Goal: Information Seeking & Learning: Learn about a topic

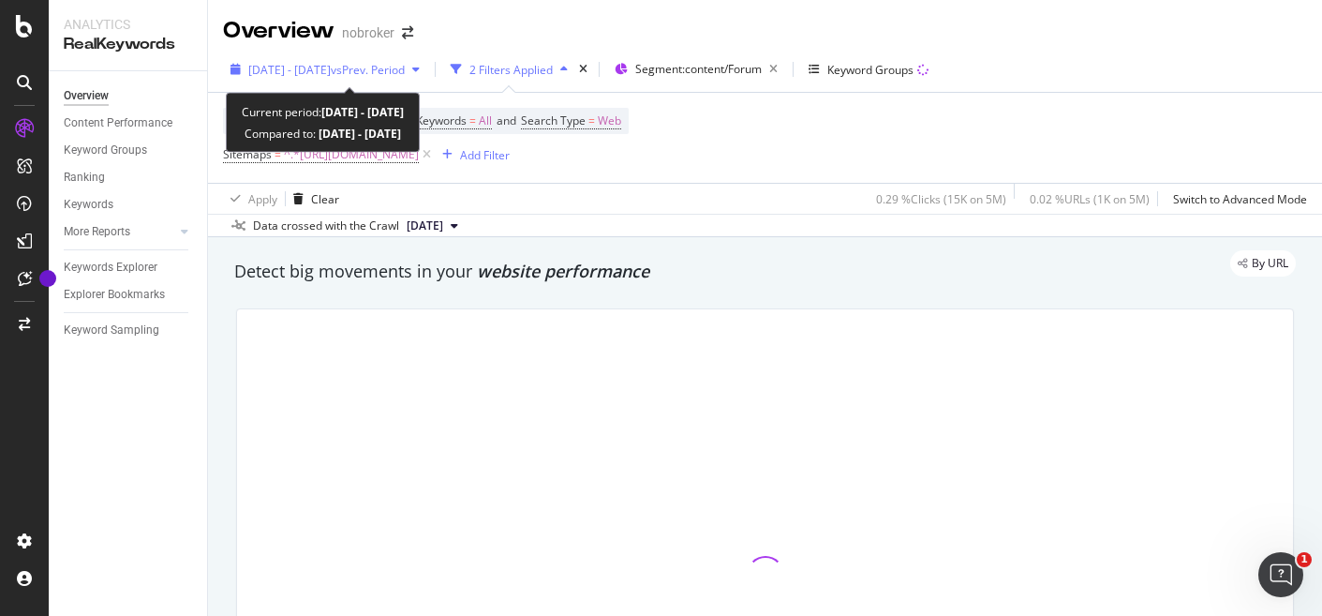
click at [420, 68] on icon "button" at bounding box center [415, 69] width 7 height 11
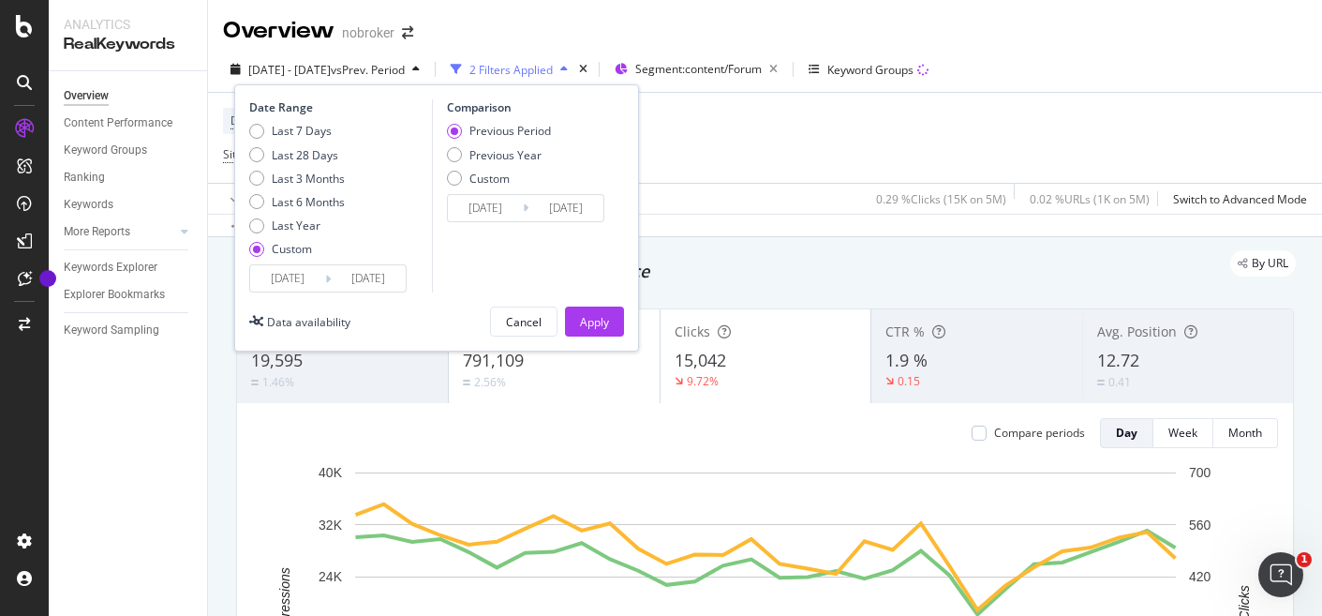
click at [290, 277] on input "[DATE]" at bounding box center [287, 278] width 75 height 26
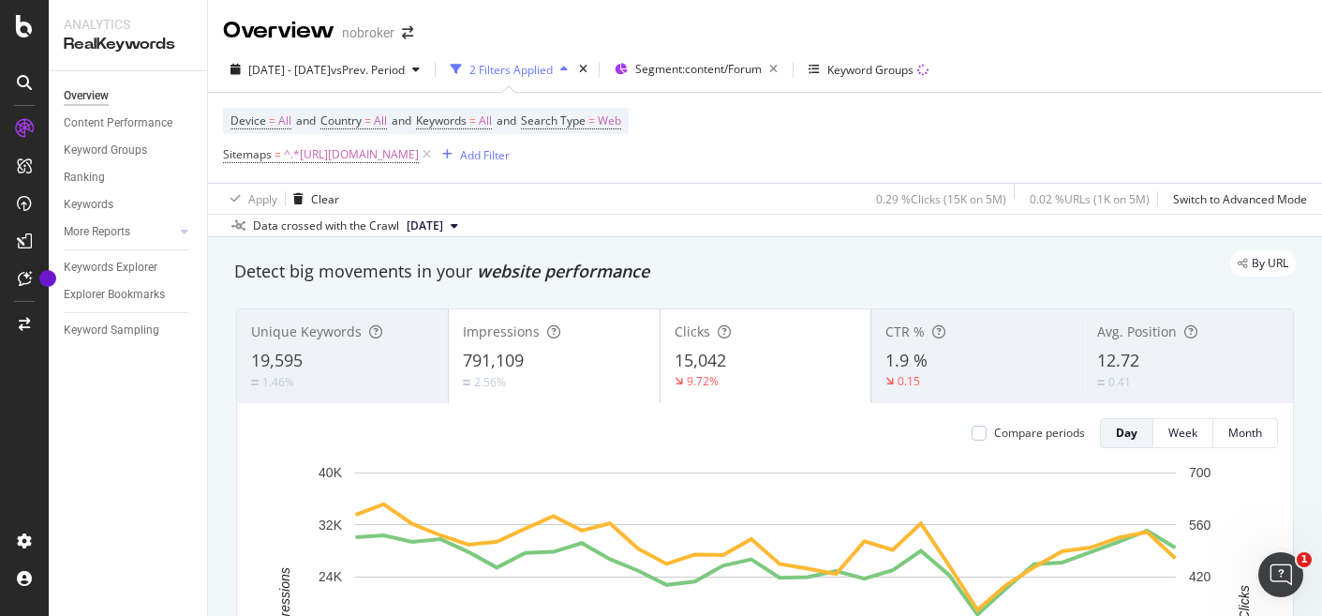
click at [817, 36] on div "Overview nobroker" at bounding box center [765, 23] width 1114 height 47
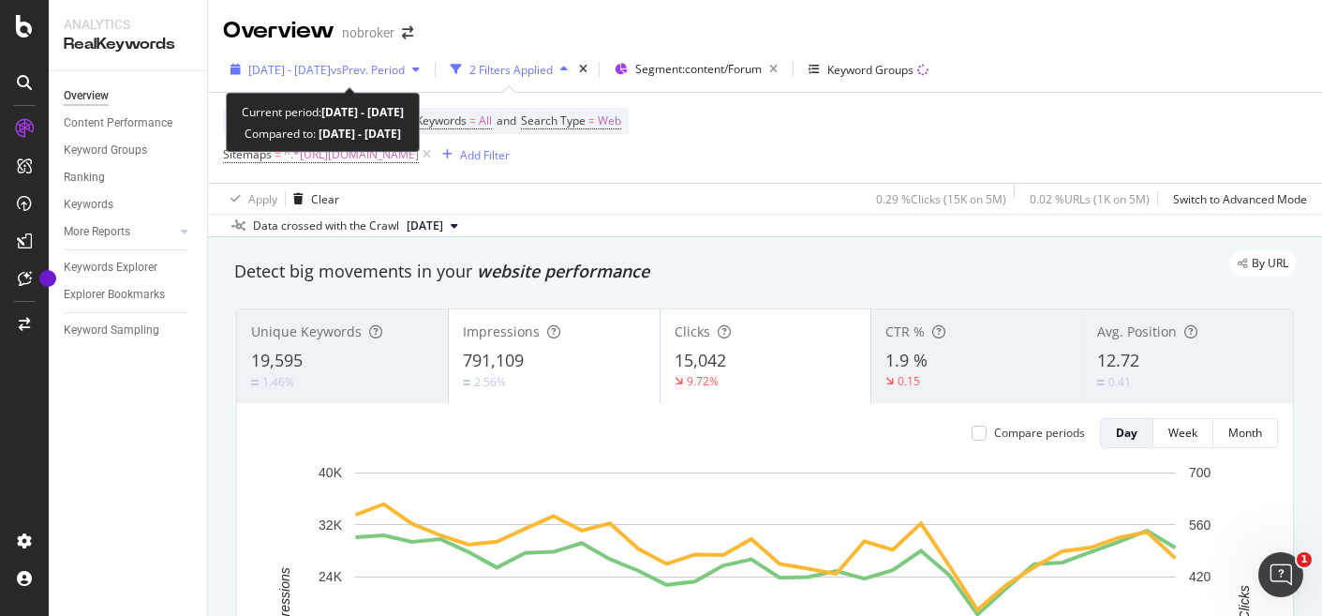
click at [427, 73] on div "button" at bounding box center [416, 69] width 22 height 11
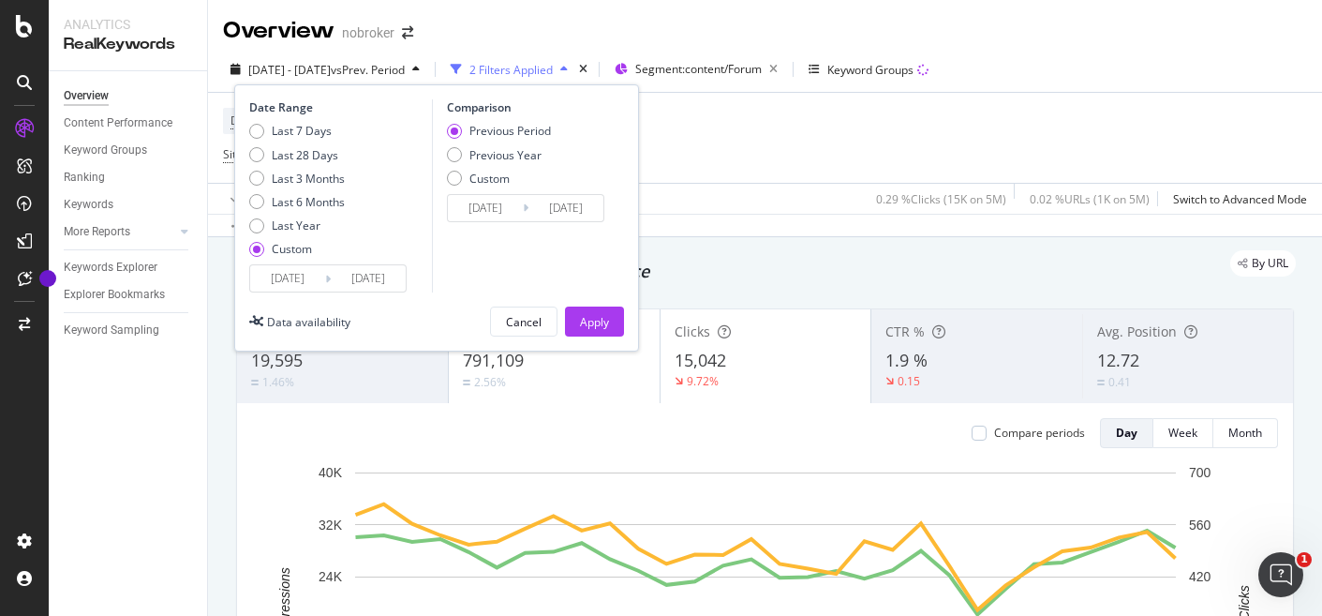
click at [285, 262] on div "Last 7 Days Last 28 Days Last 3 Months Last 6 Months Last Year Custom" at bounding box center [297, 193] width 96 height 141
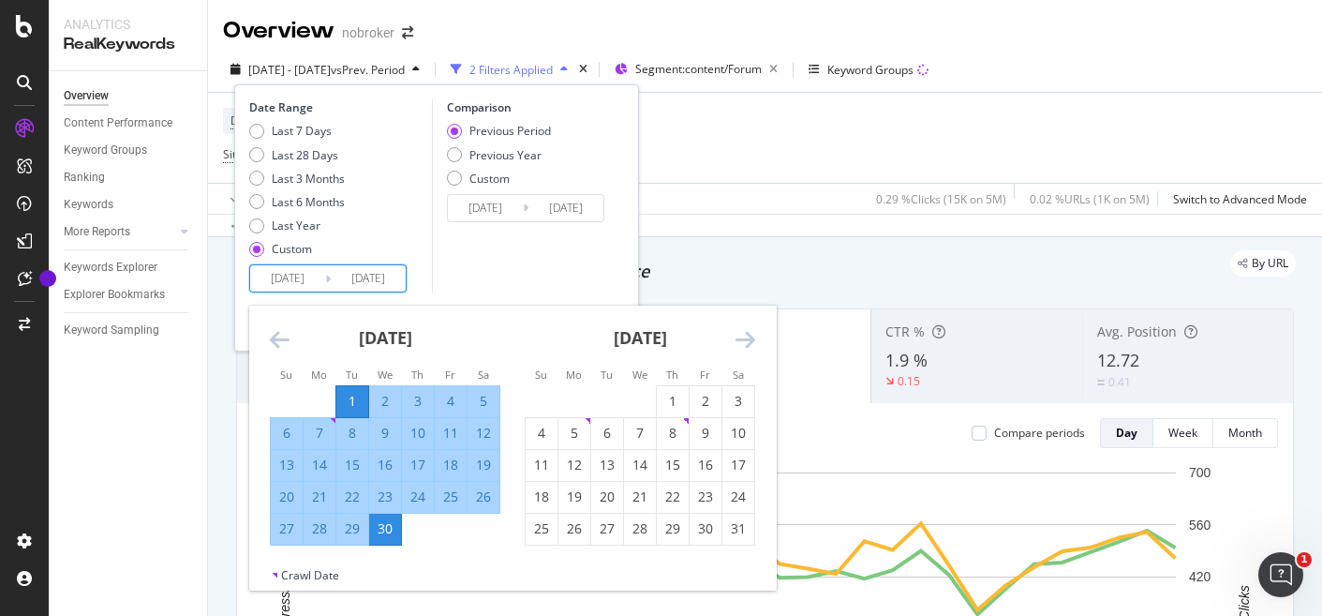
click at [285, 283] on input "2025/04/01" at bounding box center [287, 278] width 75 height 26
click at [266, 338] on div "April 2025 1 2 3 4 5 6 7 8 9 10 11 12 13 14 15 16 17 18 19 20 21 22 23 24 25 26…" at bounding box center [385, 425] width 255 height 240
click at [275, 339] on icon "Move backward to switch to the previous month." at bounding box center [280, 339] width 20 height 22
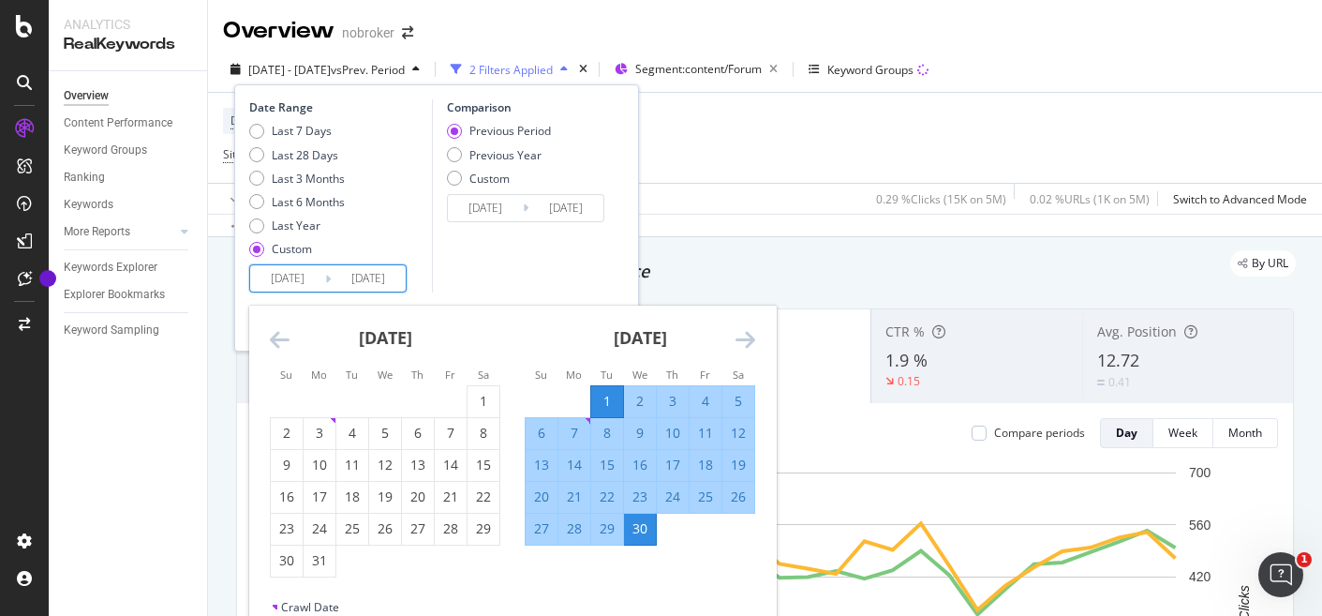
click at [275, 339] on icon "Move backward to switch to the previous month." at bounding box center [280, 339] width 20 height 22
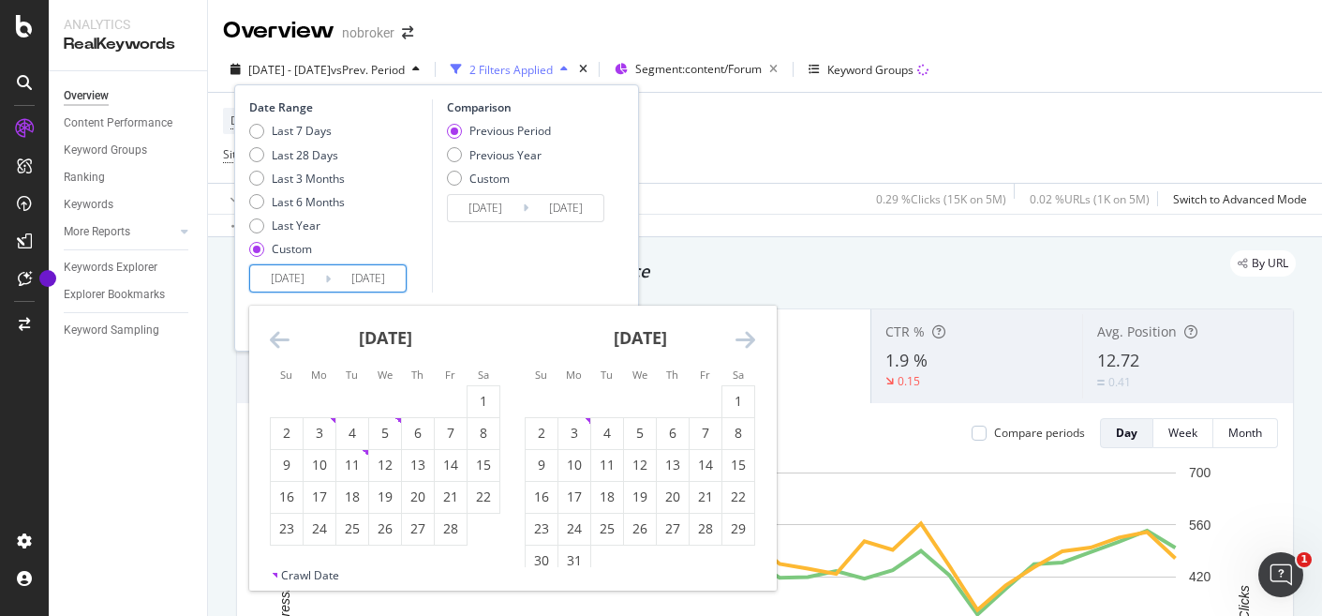
click at [275, 339] on icon "Move backward to switch to the previous month." at bounding box center [280, 339] width 20 height 22
click at [393, 398] on div "1" at bounding box center [385, 401] width 32 height 19
type input "[DATE]"
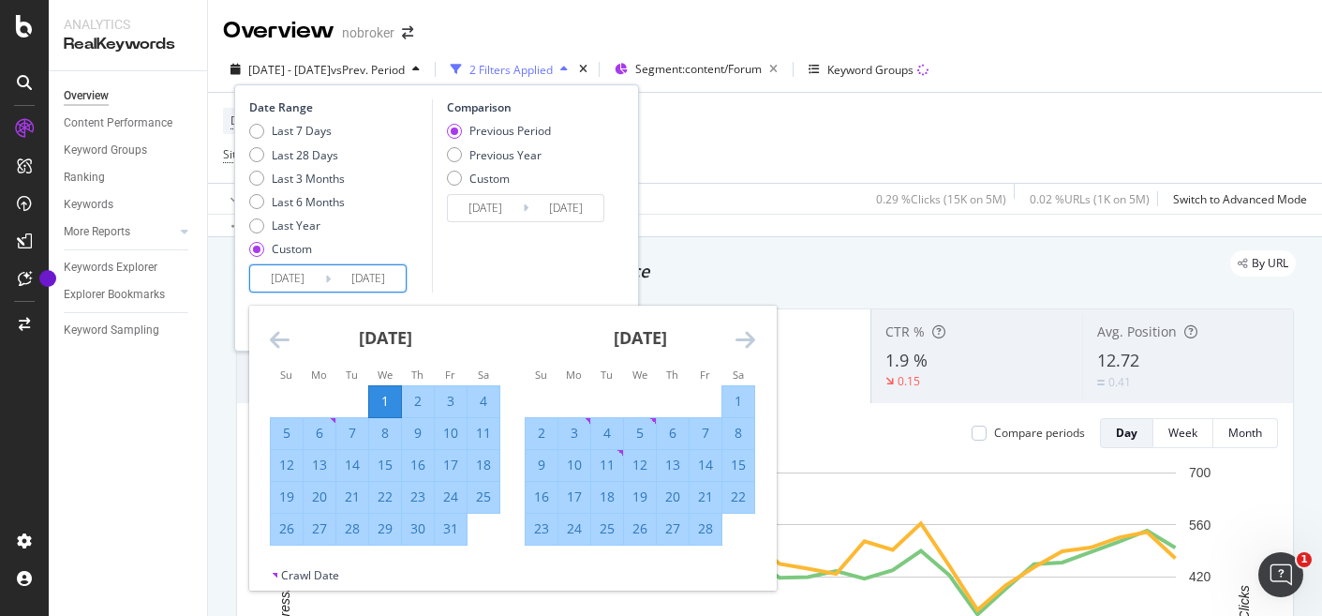
click at [751, 342] on icon "Move forward to switch to the next month." at bounding box center [746, 339] width 20 height 22
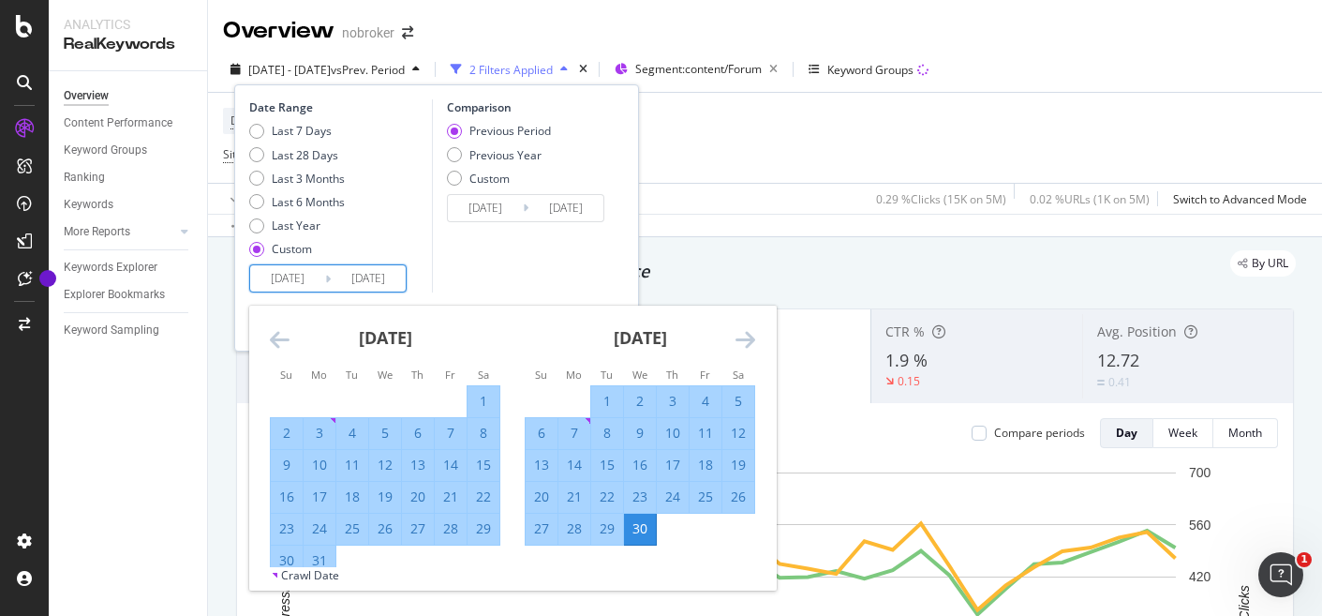
click at [751, 342] on icon "Move forward to switch to the next month." at bounding box center [746, 339] width 20 height 22
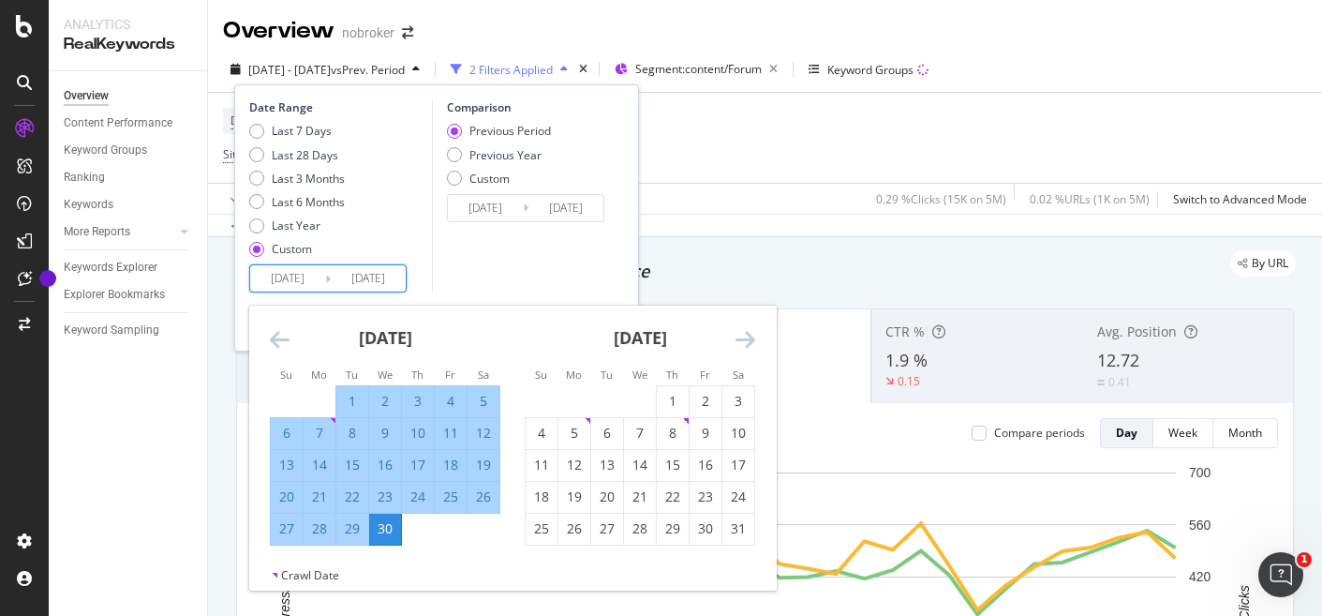
click at [751, 342] on icon "Move forward to switch to the next month." at bounding box center [746, 339] width 20 height 22
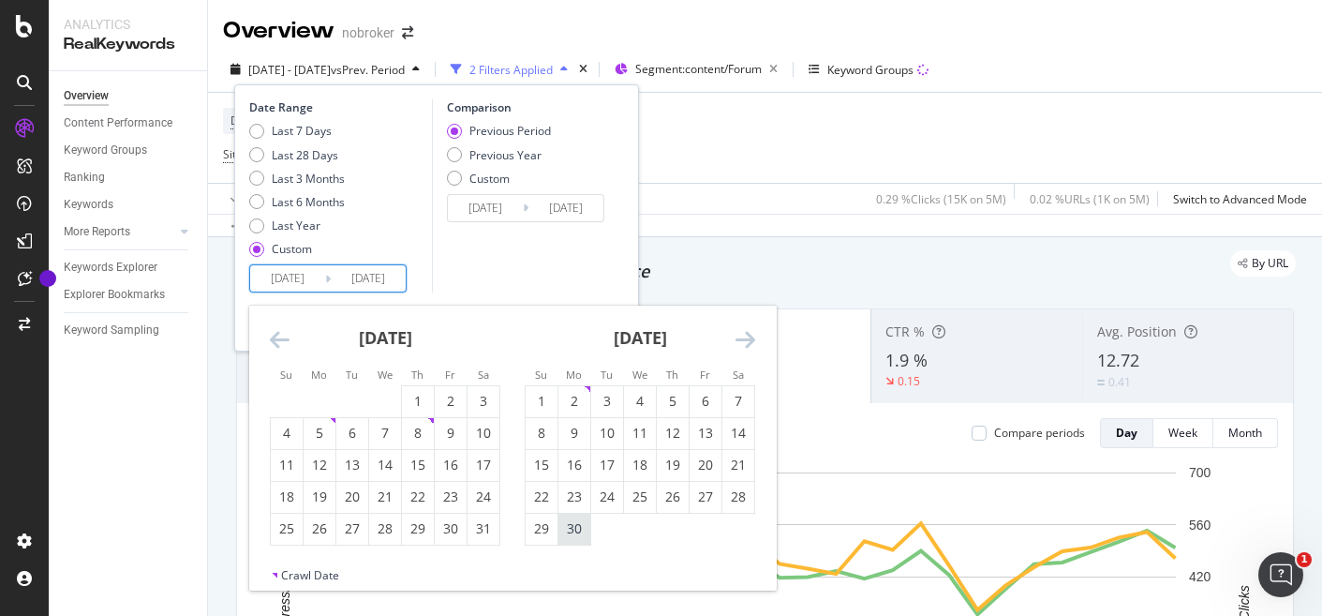
click at [576, 532] on div "30" at bounding box center [574, 528] width 32 height 19
type input "[DATE]"
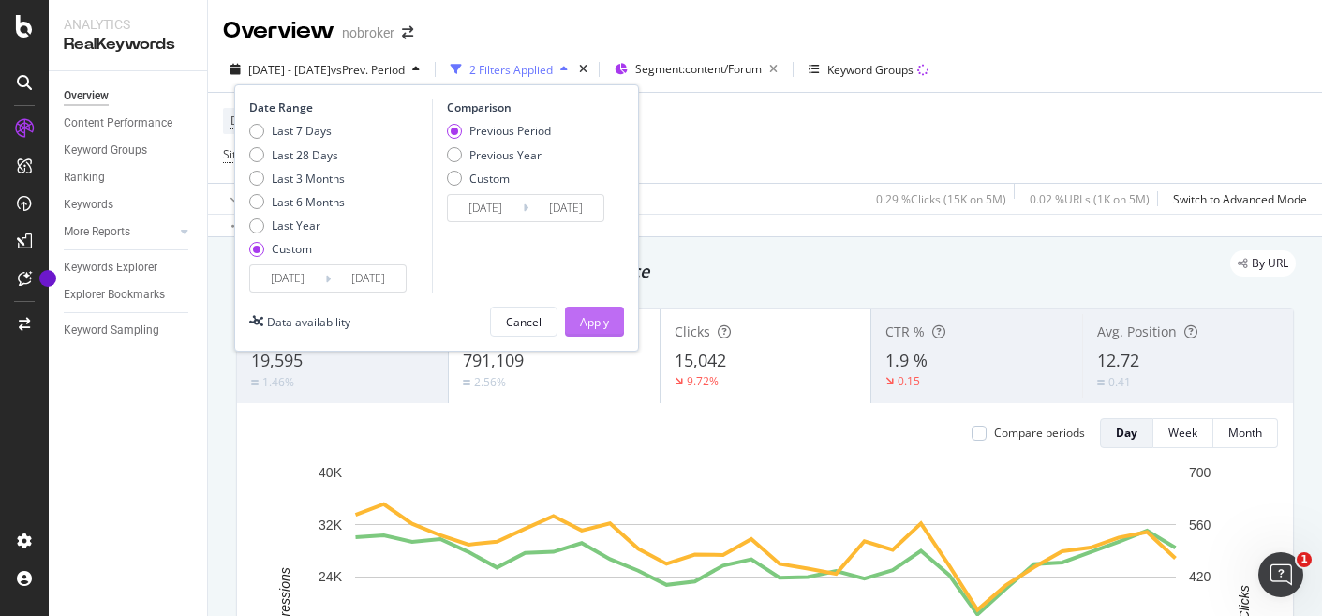
click at [588, 322] on div "Apply" at bounding box center [594, 322] width 29 height 16
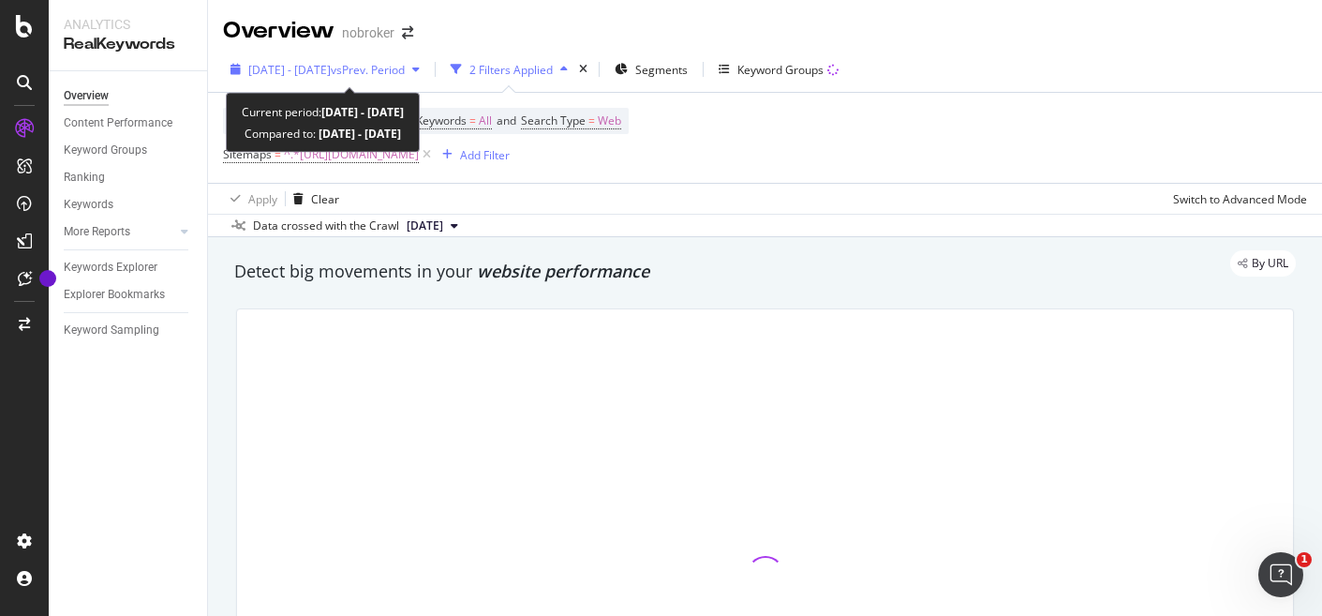
click at [420, 65] on icon "button" at bounding box center [415, 69] width 7 height 11
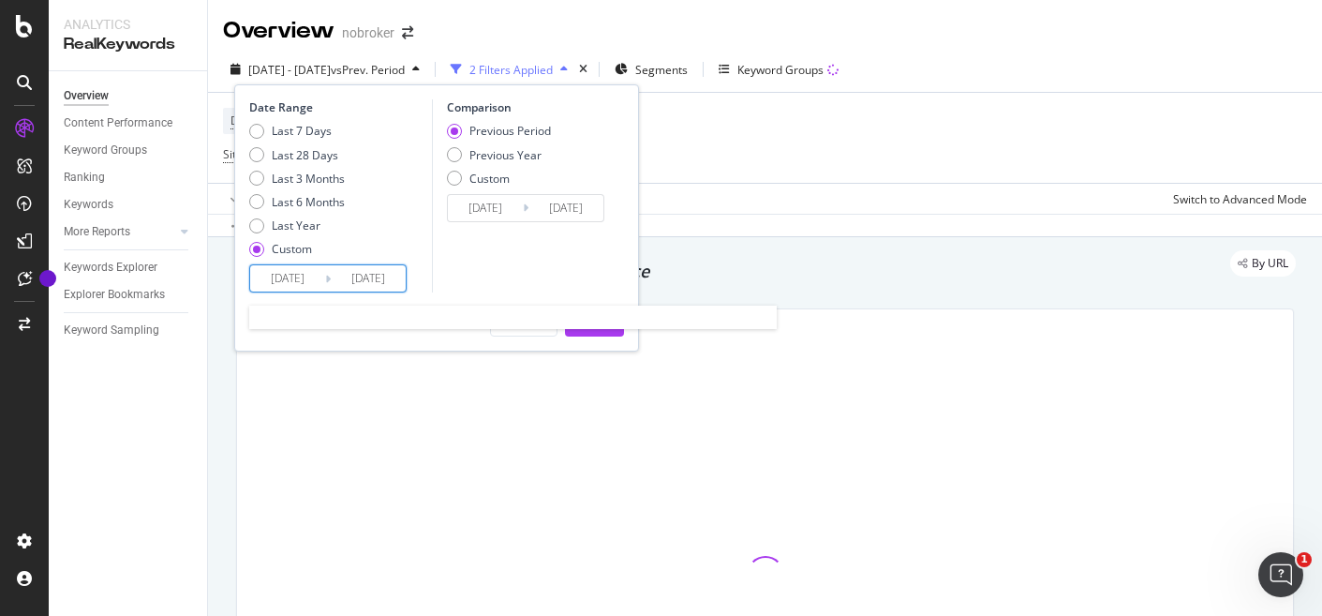
click at [289, 285] on input "2025/04/01" at bounding box center [287, 278] width 75 height 26
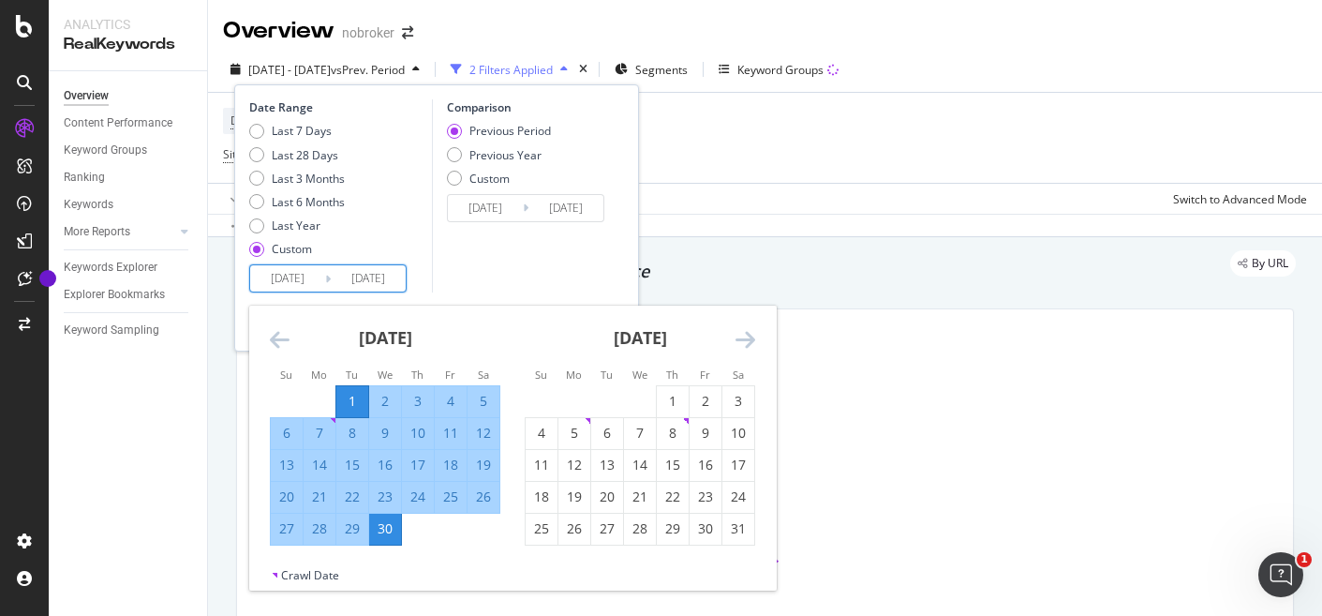
click at [271, 337] on icon "Move backward to switch to the previous month." at bounding box center [280, 339] width 20 height 22
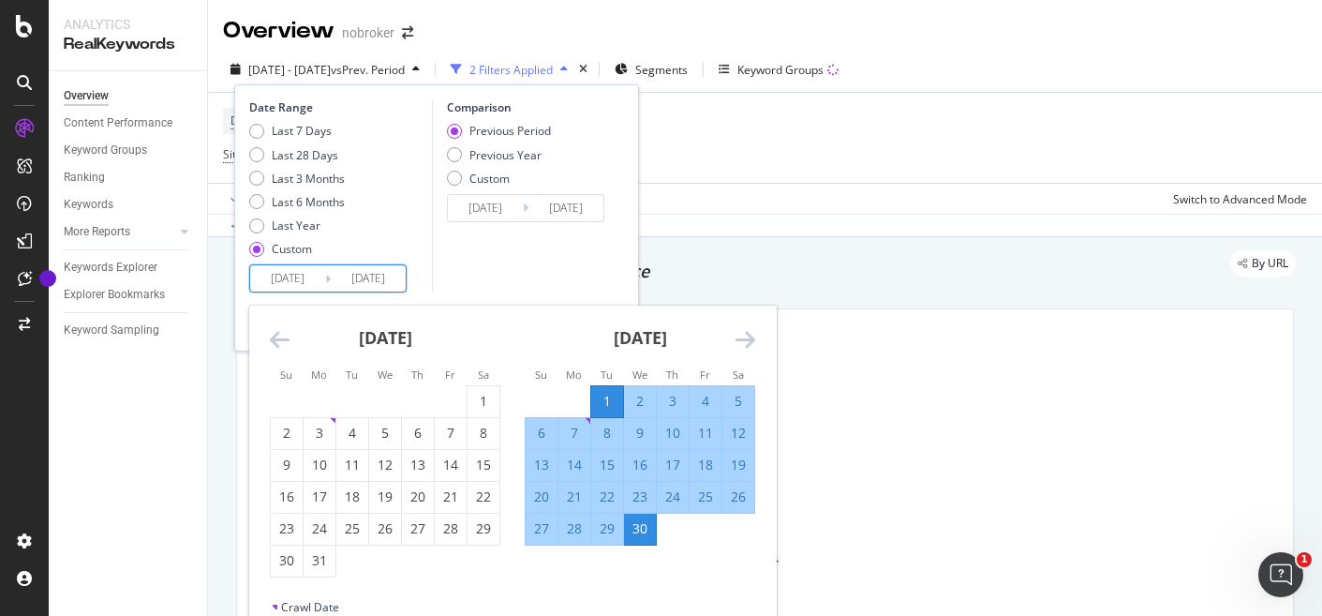
click at [271, 337] on icon "Move backward to switch to the previous month." at bounding box center [280, 339] width 20 height 22
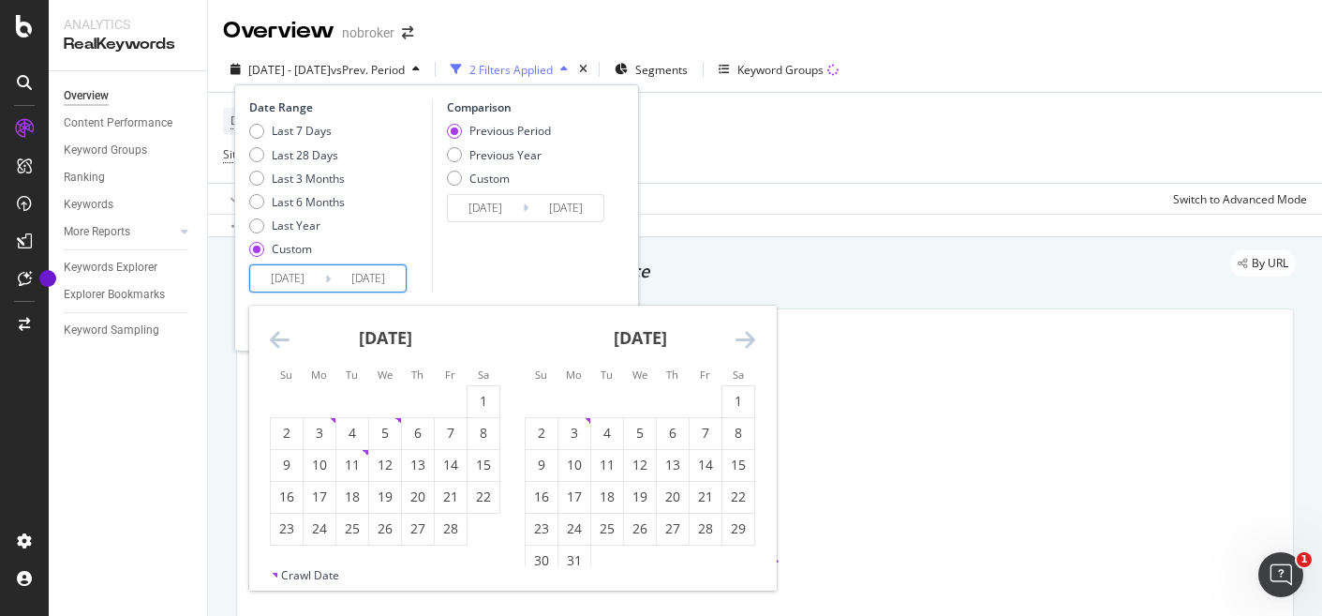
click at [271, 337] on icon "Move backward to switch to the previous month." at bounding box center [280, 339] width 20 height 22
click at [392, 400] on div "1" at bounding box center [385, 401] width 32 height 19
type input "2025/01/01"
type input "2024/09/03"
type input "2024/12/31"
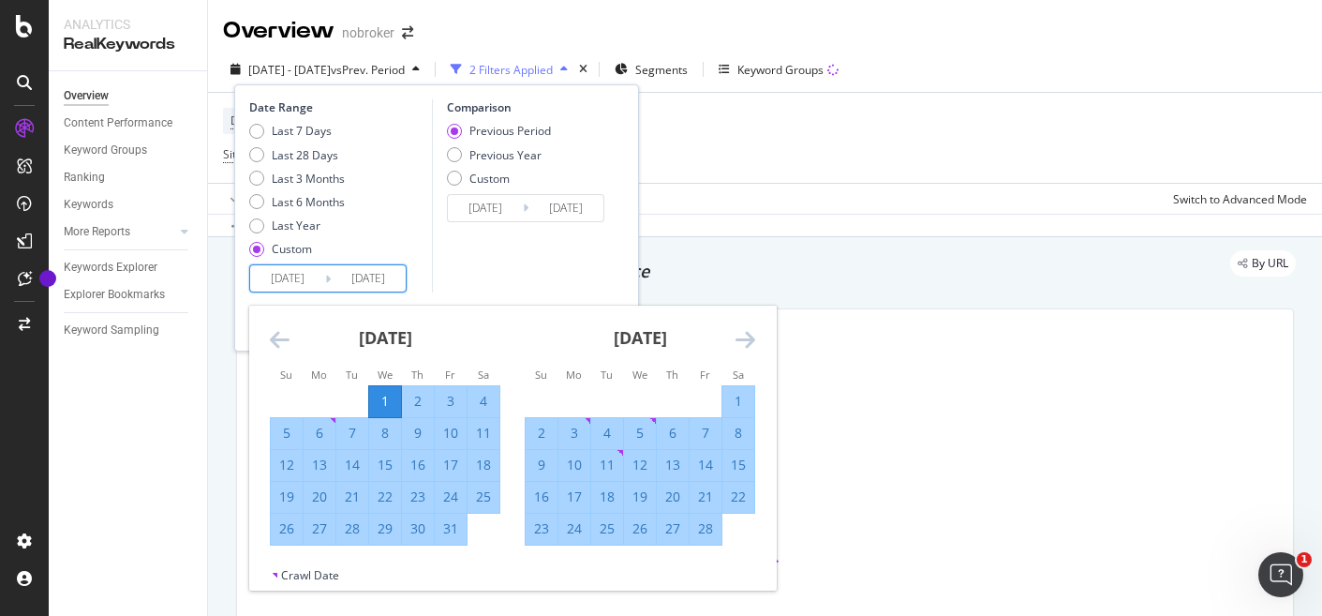
click at [751, 336] on icon "Move forward to switch to the next month." at bounding box center [746, 339] width 20 height 22
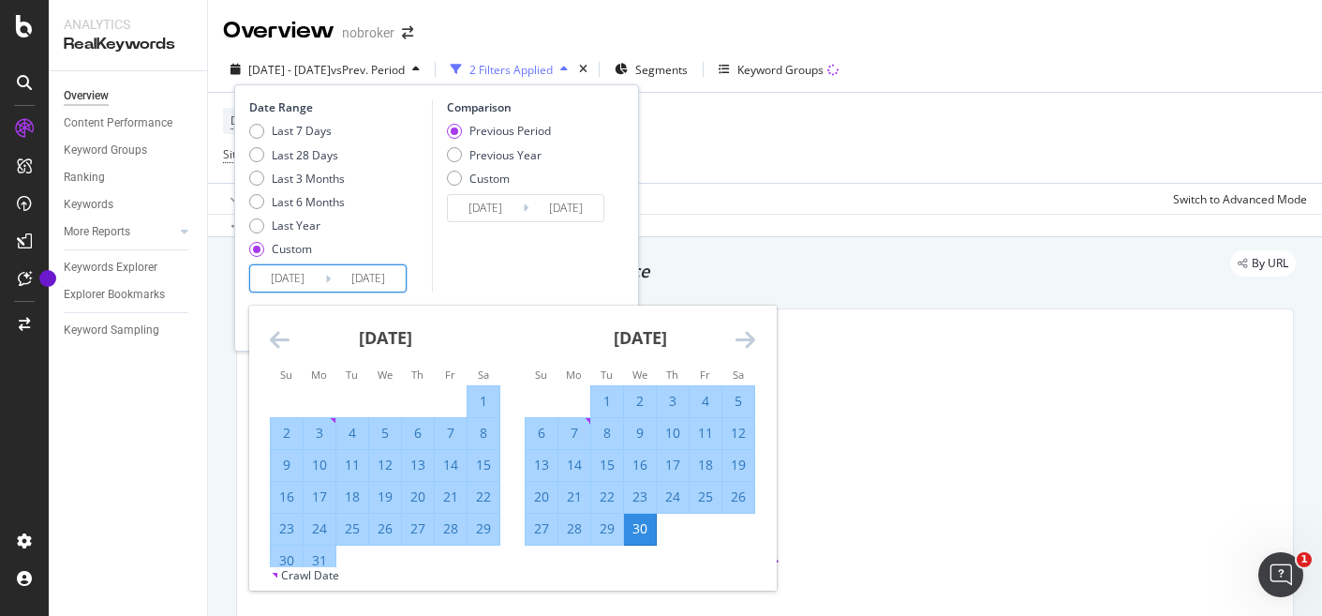
click at [751, 336] on icon "Move forward to switch to the next month." at bounding box center [746, 339] width 20 height 22
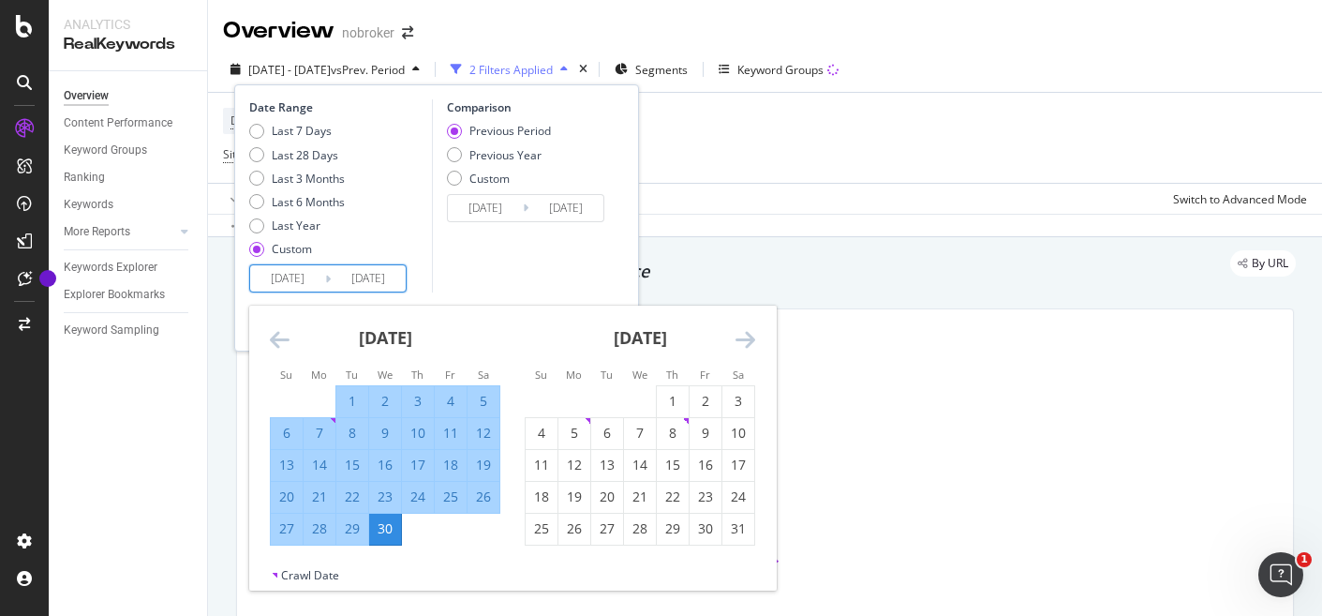
click at [751, 336] on icon "Move forward to switch to the next month." at bounding box center [746, 339] width 20 height 22
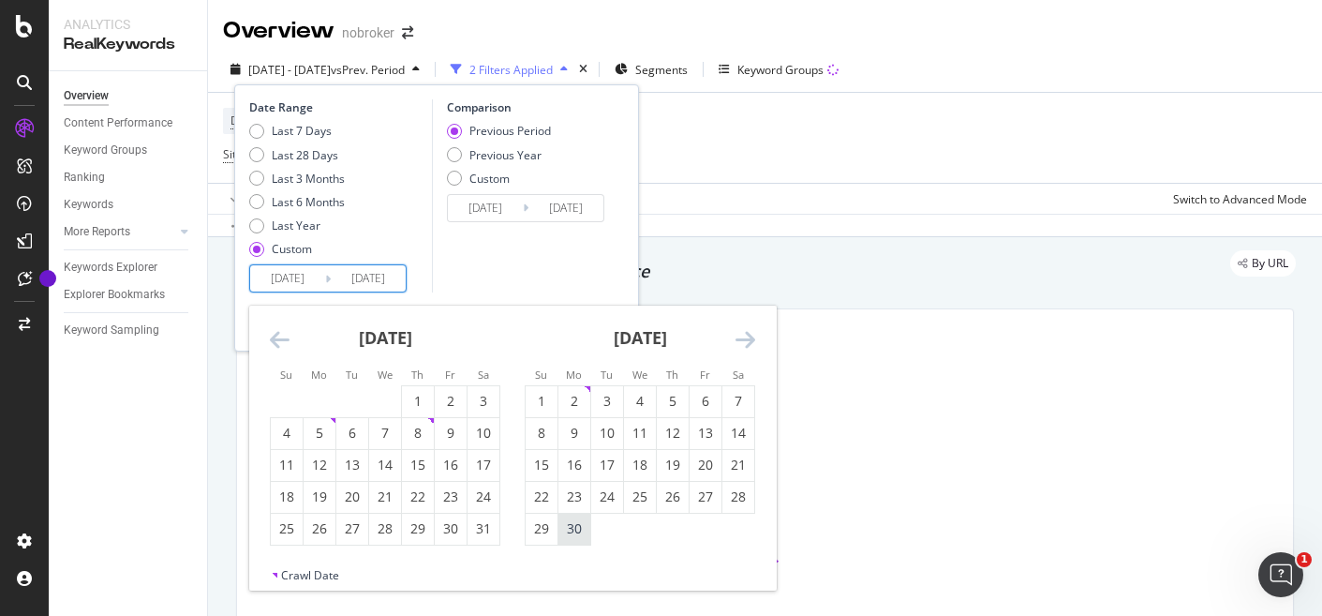
click at [567, 537] on div "30" at bounding box center [574, 528] width 32 height 19
type input "[DATE]"
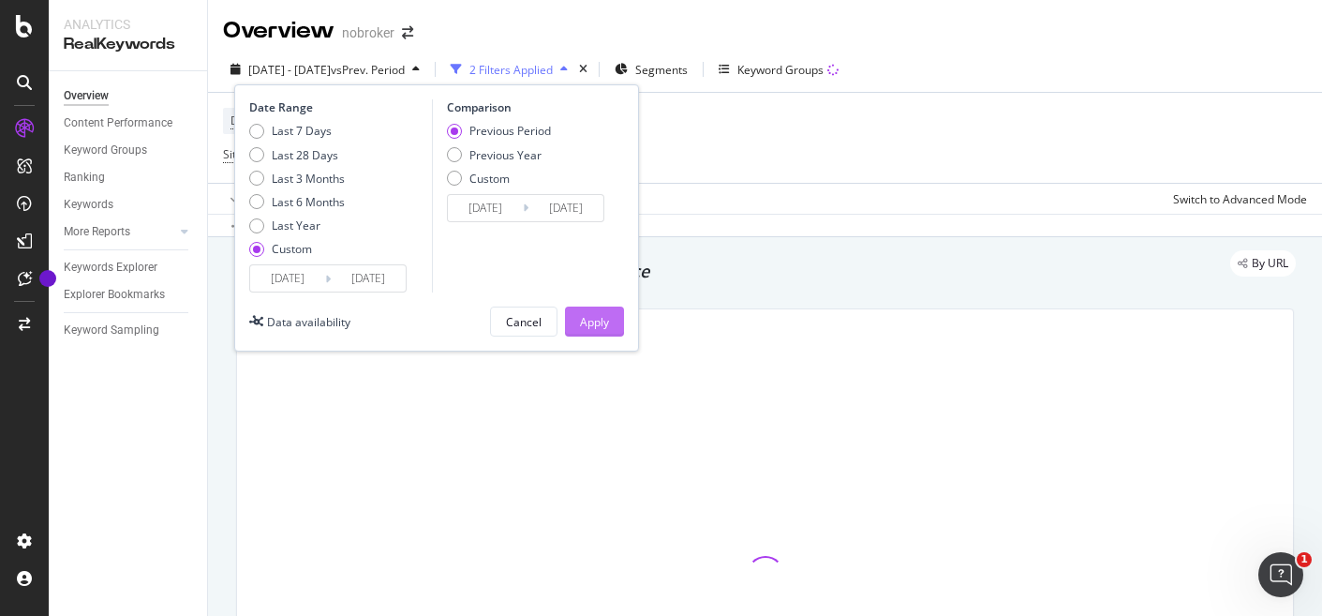
click at [610, 330] on button "Apply" at bounding box center [594, 321] width 59 height 30
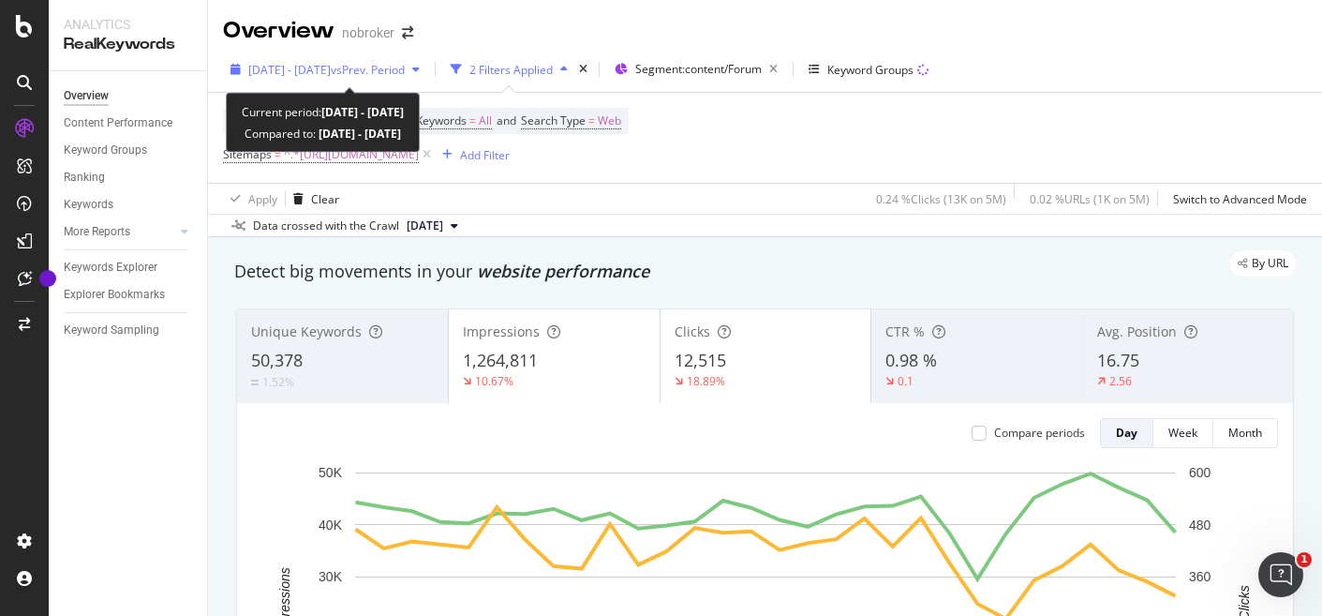
click at [420, 68] on icon "button" at bounding box center [415, 69] width 7 height 11
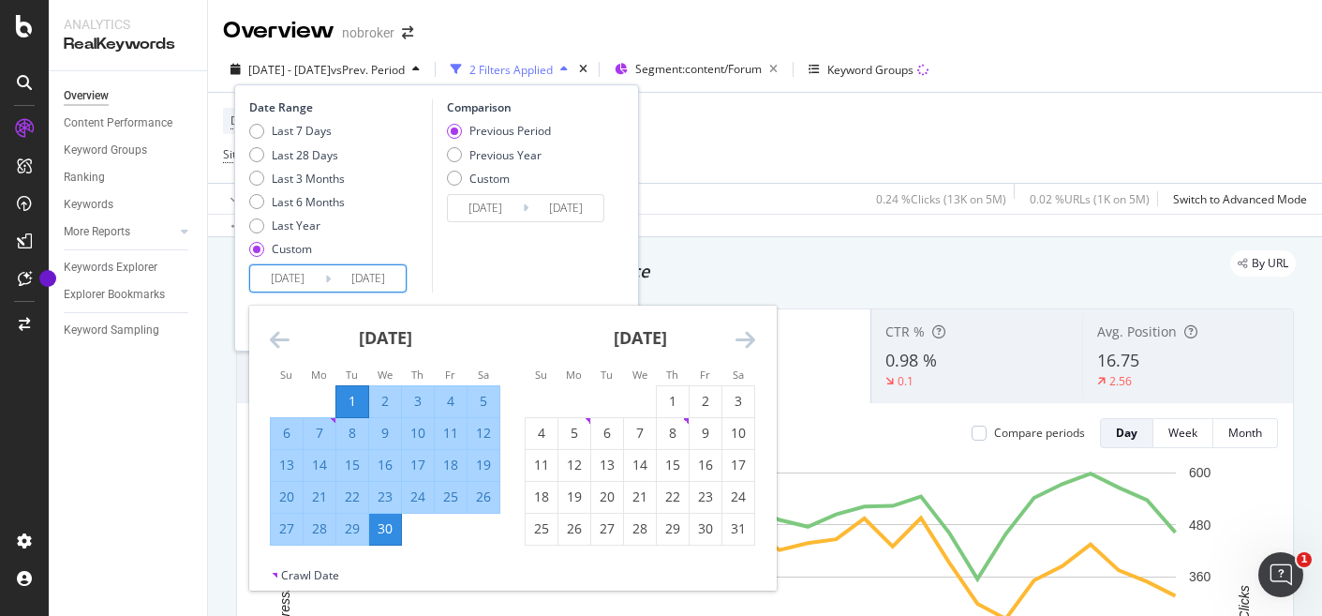
click at [275, 276] on input "[DATE]" at bounding box center [287, 278] width 75 height 26
click at [275, 343] on icon "Move backward to switch to the previous month." at bounding box center [280, 339] width 20 height 22
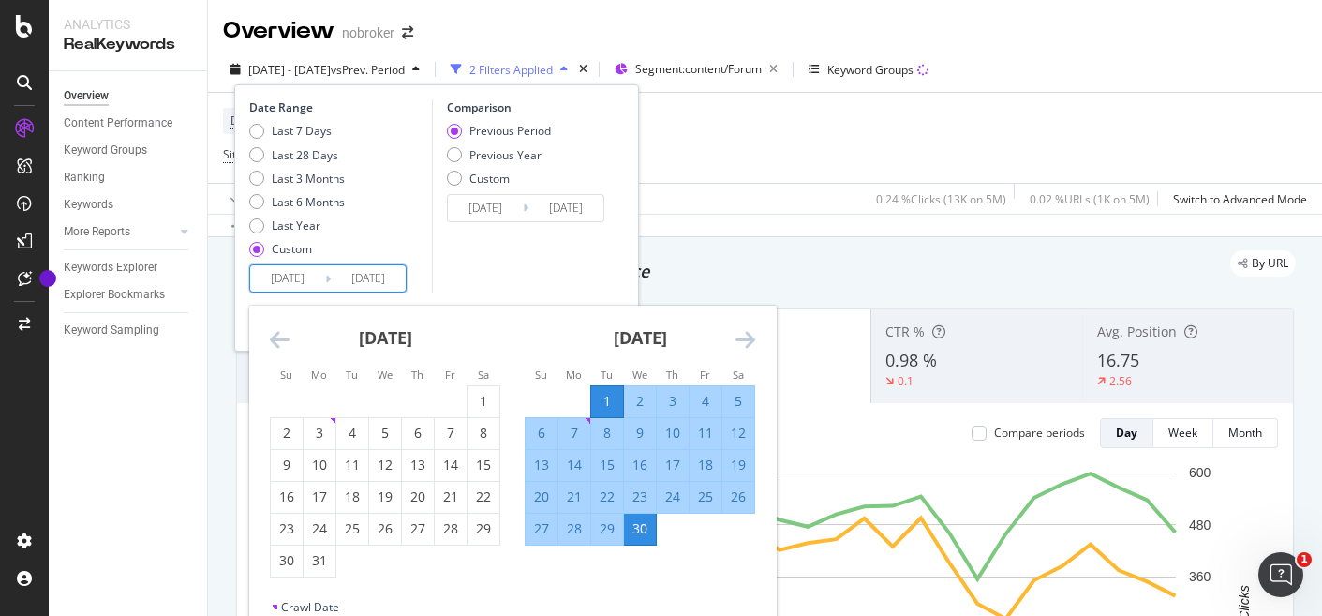
click at [275, 343] on icon "Move backward to switch to the previous month." at bounding box center [280, 339] width 20 height 22
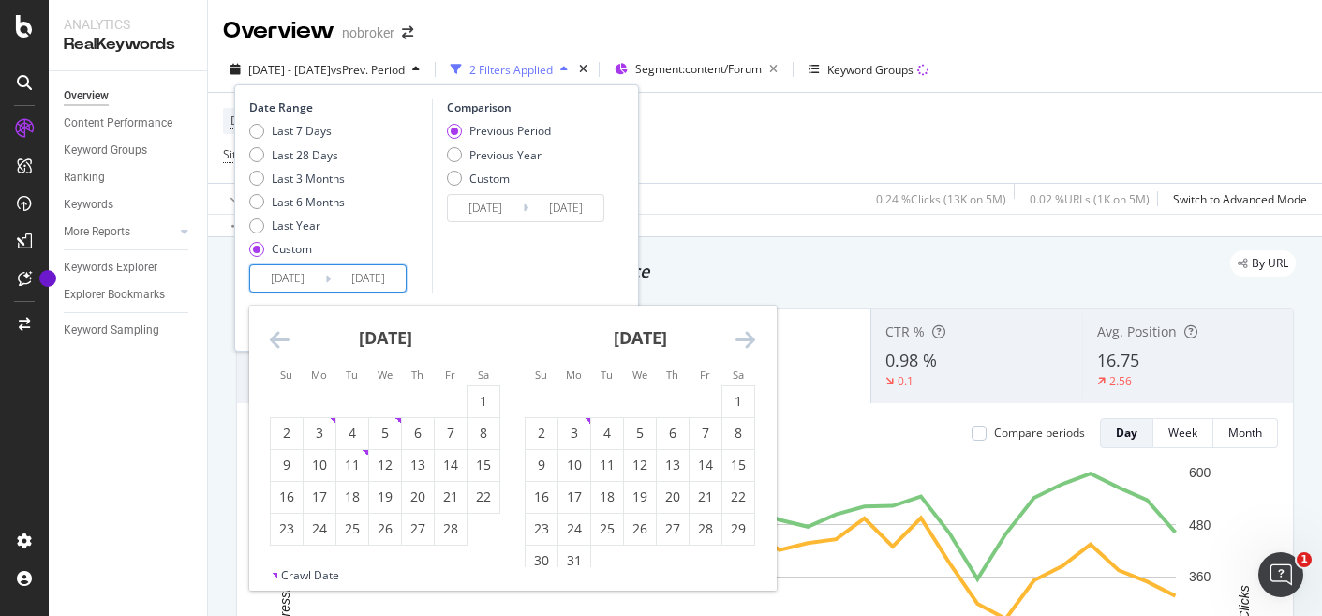
click at [275, 343] on icon "Move backward to switch to the previous month." at bounding box center [280, 339] width 20 height 22
click at [643, 396] on div "1" at bounding box center [640, 401] width 32 height 19
type input "[DATE]"
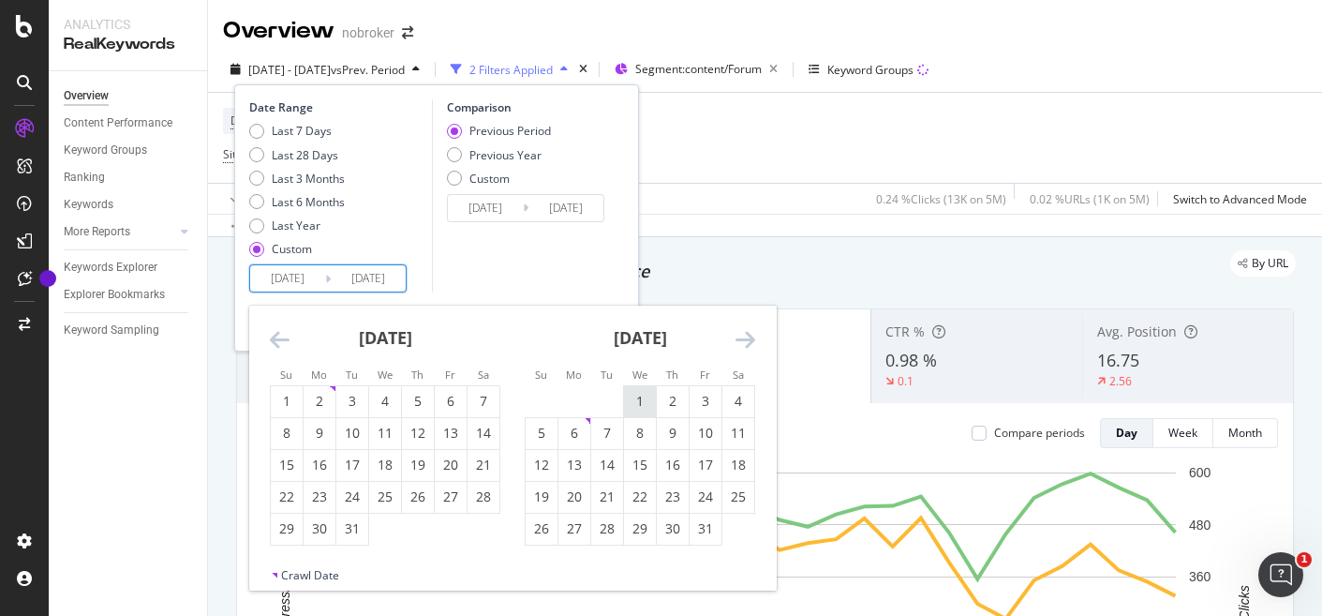
type input "[DATE]"
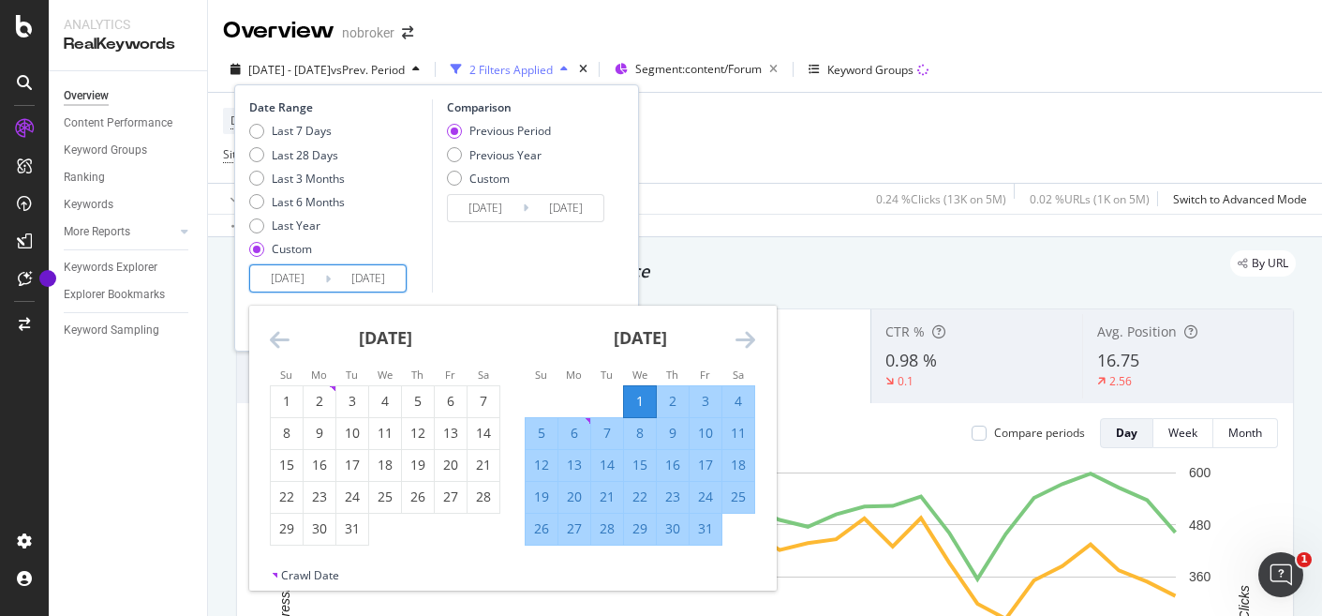
click at [755, 349] on div "January 2025 1 2 3 4 5 6 7 8 9 10 11 12 13 14 15 16 17 18 19 20 21 22 23 24 25 …" at bounding box center [640, 425] width 255 height 240
click at [755, 342] on div "January 2025 1 2 3 4 5 6 7 8 9 10 11 12 13 14 15 16 17 18 19 20 21 22 23 24 25 …" at bounding box center [640, 425] width 255 height 240
click at [740, 335] on icon "Move forward to switch to the next month." at bounding box center [746, 339] width 20 height 22
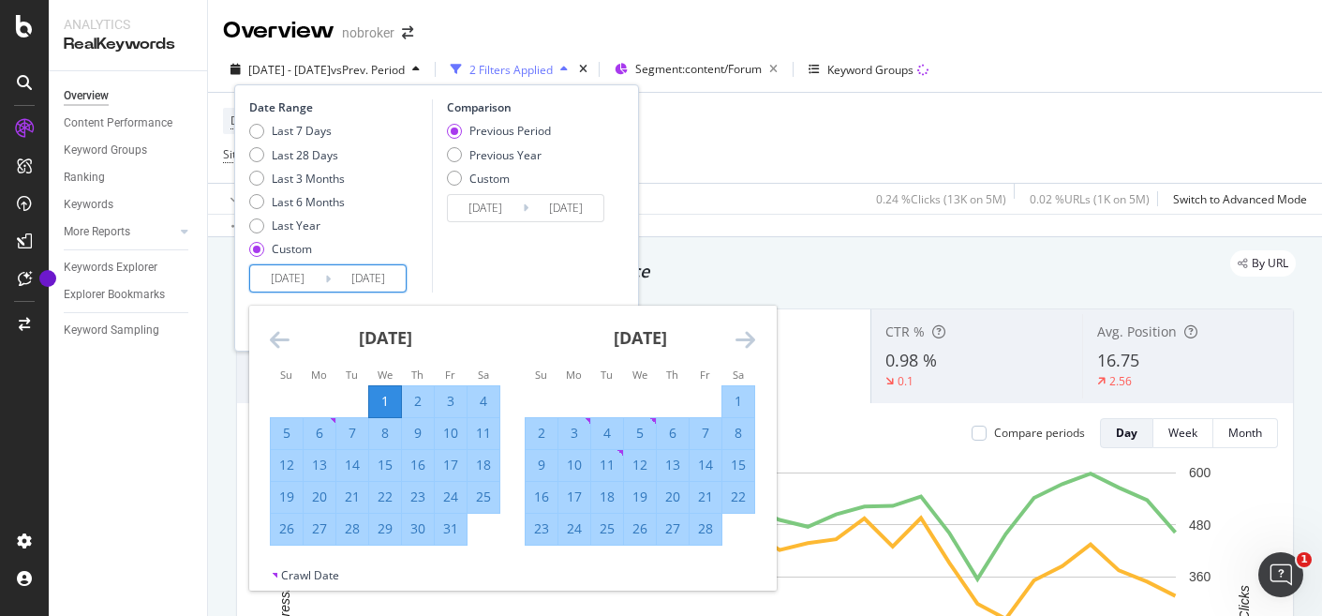
click at [740, 335] on icon "Move forward to switch to the next month." at bounding box center [746, 339] width 20 height 22
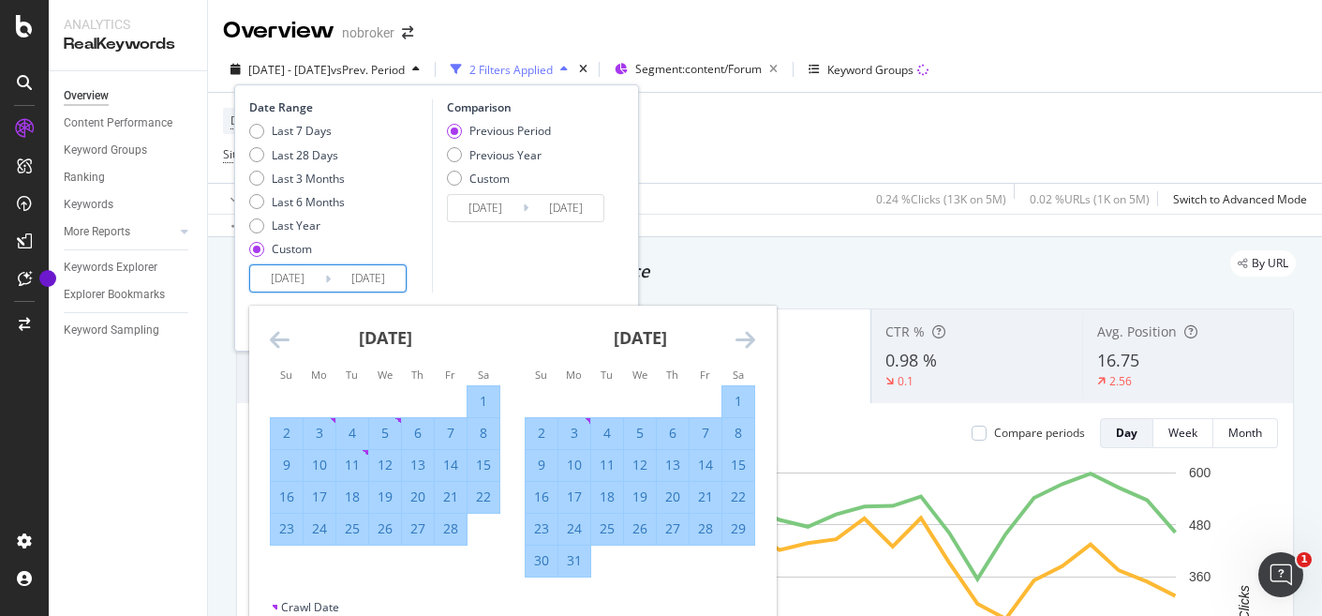
click at [740, 335] on icon "Move forward to switch to the next month." at bounding box center [746, 339] width 20 height 22
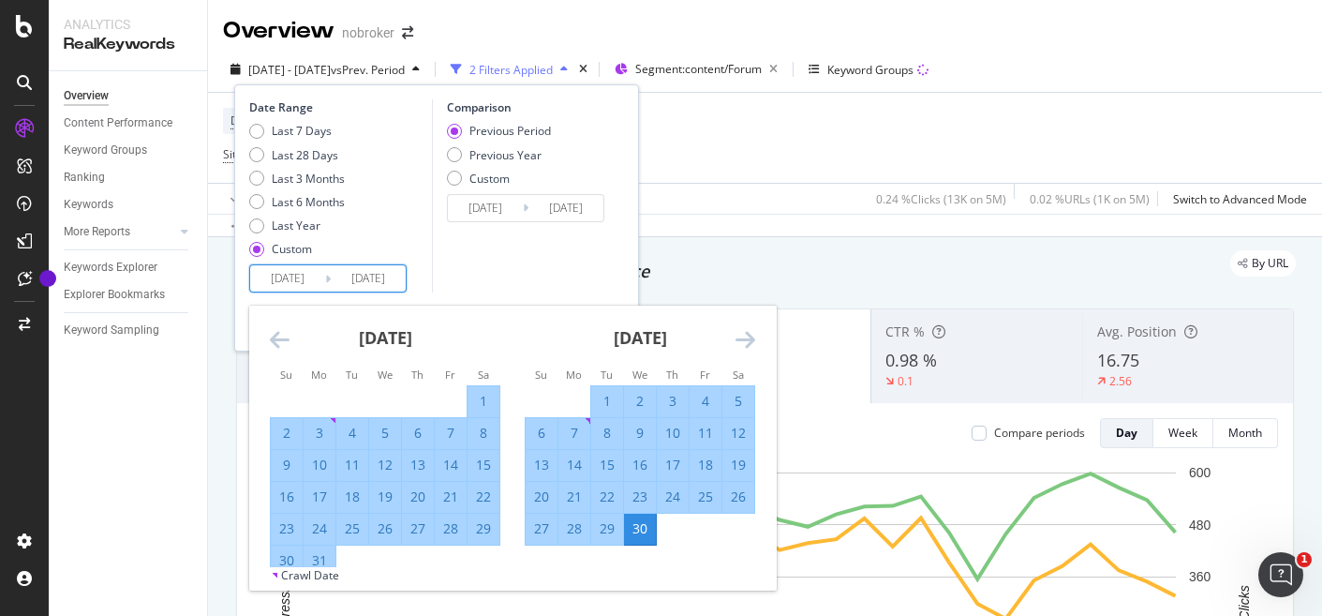
click at [740, 335] on icon "Move forward to switch to the next month." at bounding box center [746, 339] width 20 height 22
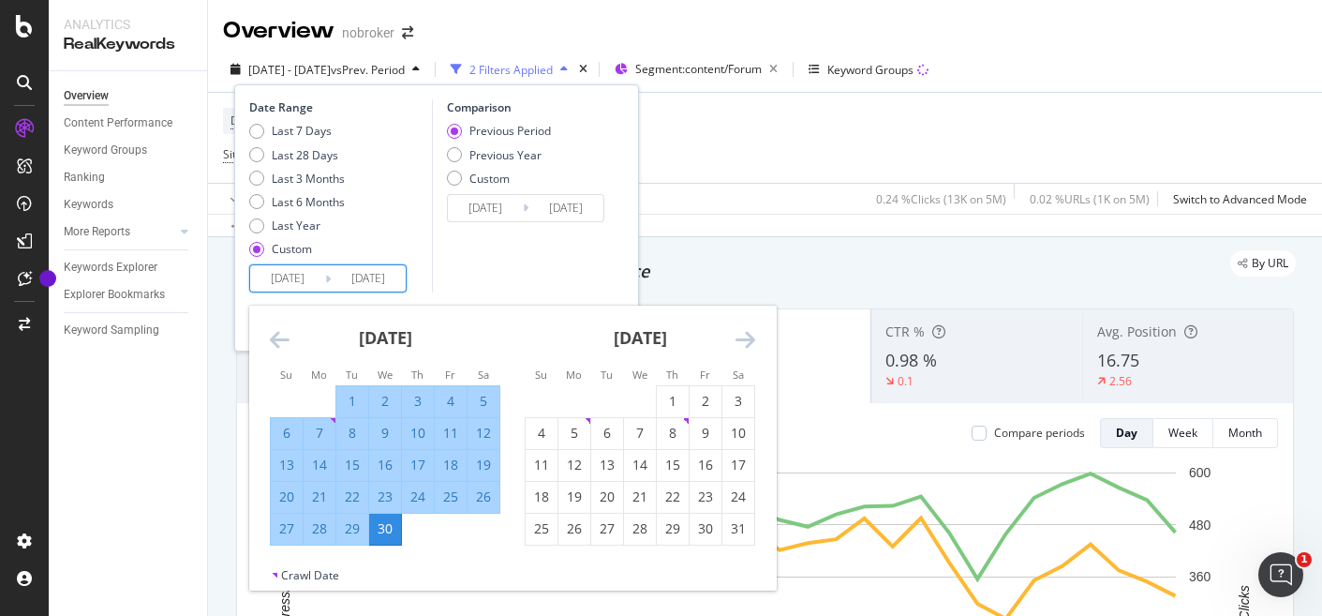
click at [740, 335] on icon "Move forward to switch to the next month." at bounding box center [746, 339] width 20 height 22
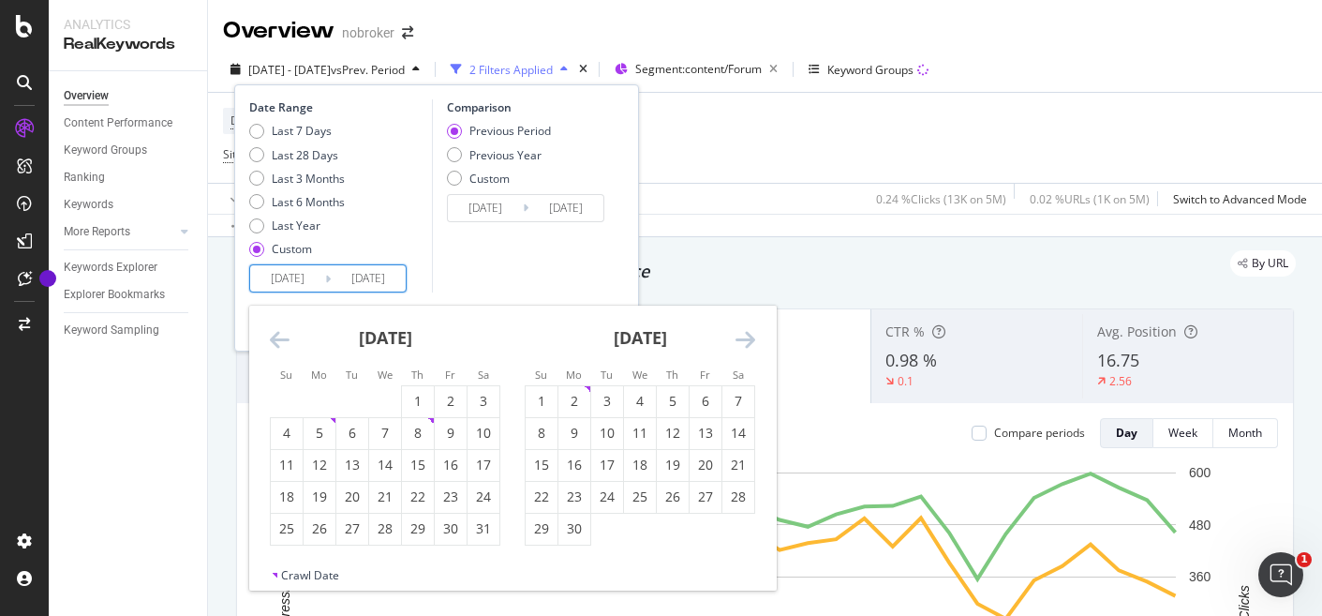
click at [740, 335] on icon "Move forward to switch to the next month." at bounding box center [746, 339] width 20 height 22
click at [328, 528] on div "30" at bounding box center [320, 528] width 32 height 19
type input "[DATE]"
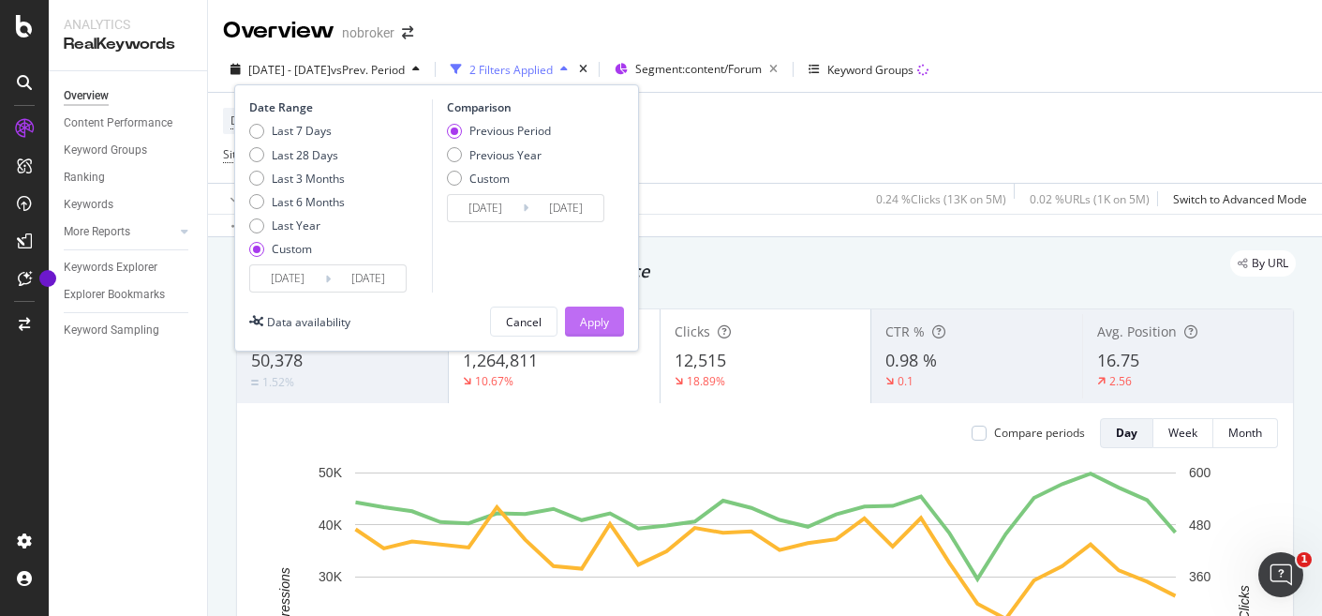
click at [597, 329] on div "Apply" at bounding box center [594, 322] width 29 height 16
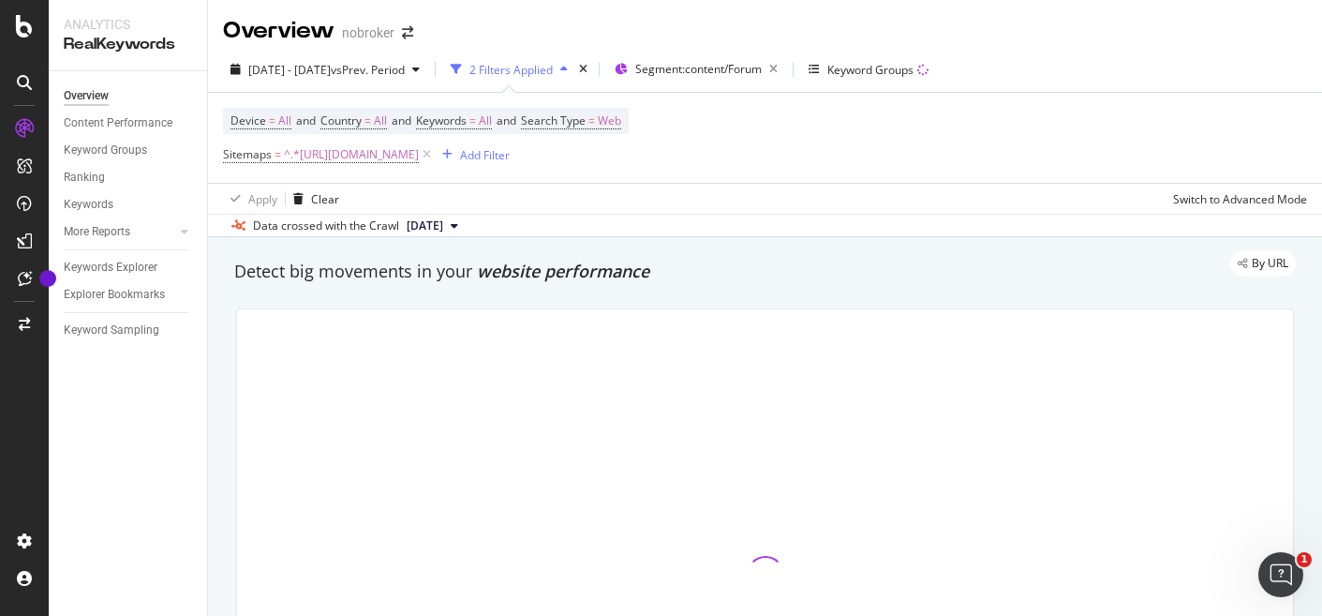
click at [458, 228] on icon at bounding box center [454, 225] width 7 height 11
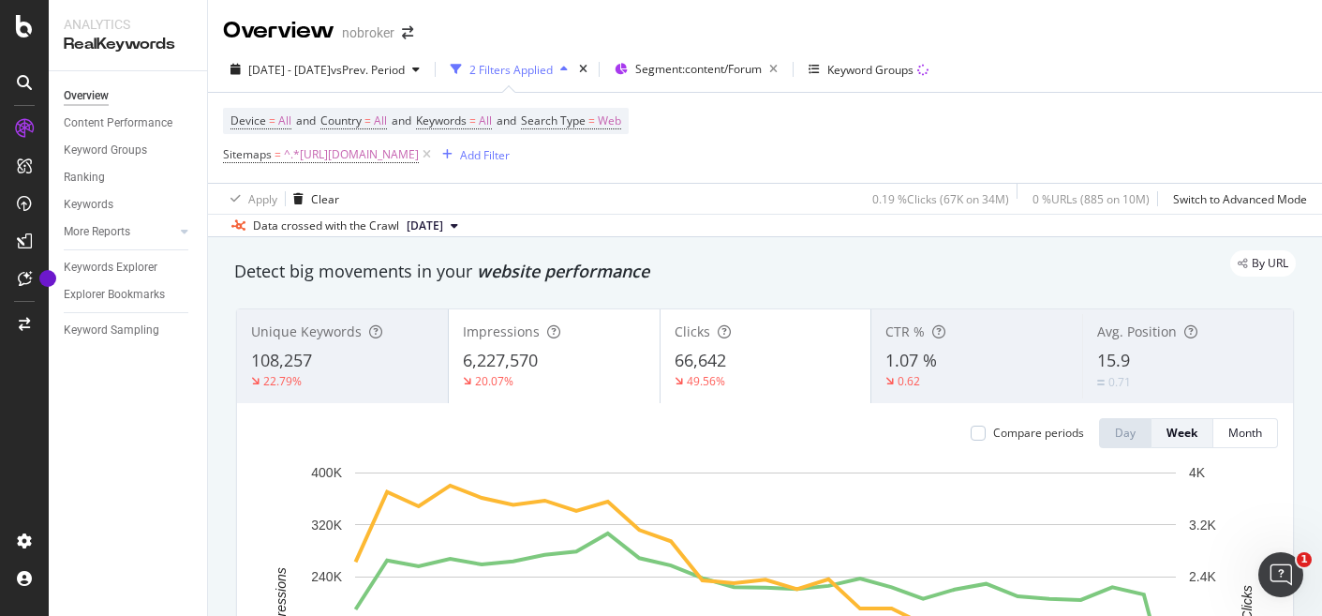
click at [983, 147] on div "Device = All and Country = All and Keywords = All and Search Type = Web Sitemap…" at bounding box center [765, 138] width 1084 height 90
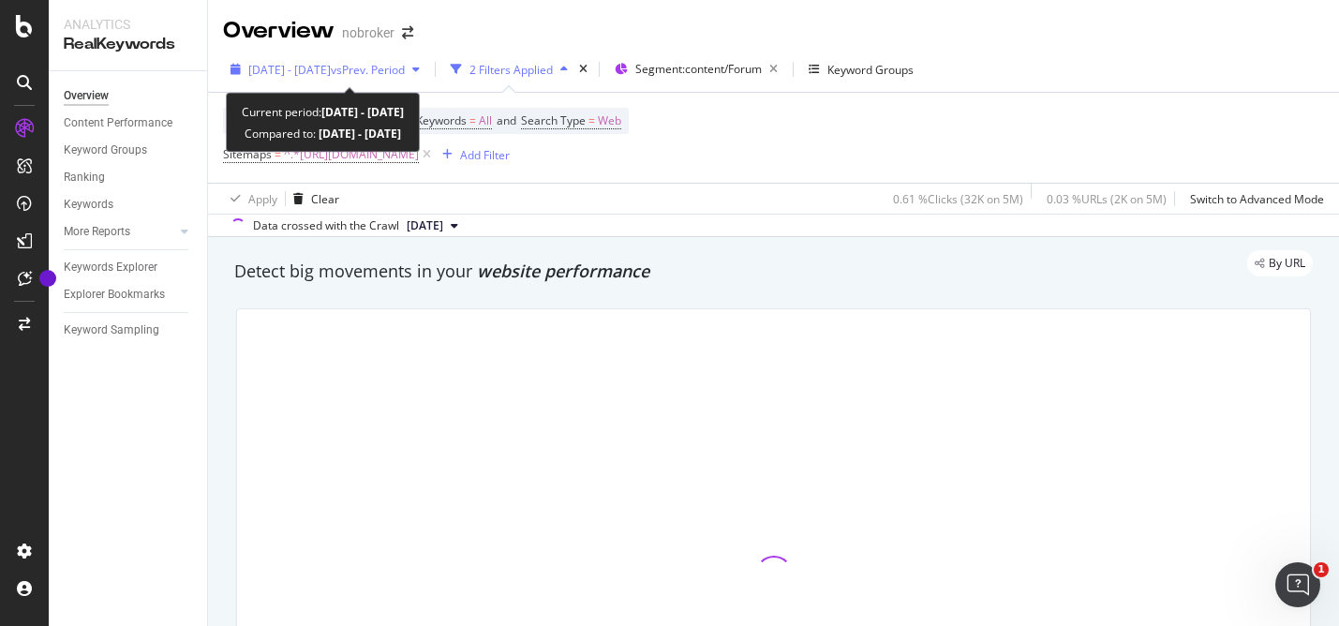
click at [420, 67] on icon "button" at bounding box center [415, 69] width 7 height 11
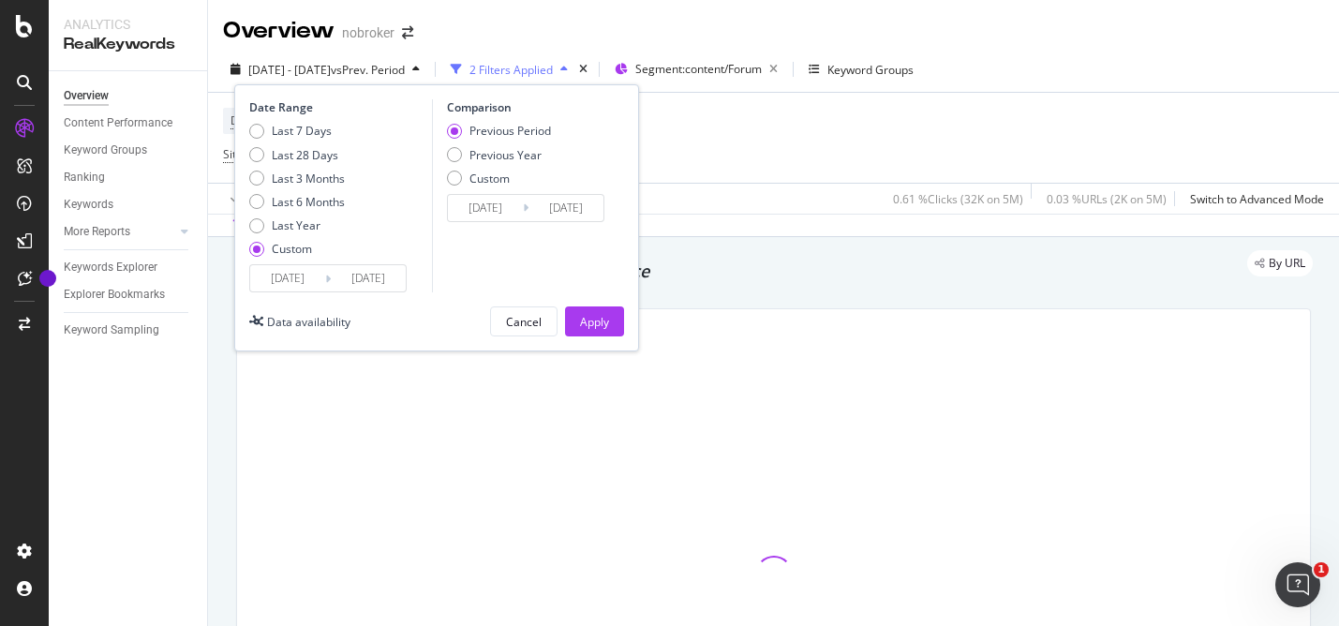
click at [278, 280] on input "[DATE]" at bounding box center [287, 278] width 75 height 26
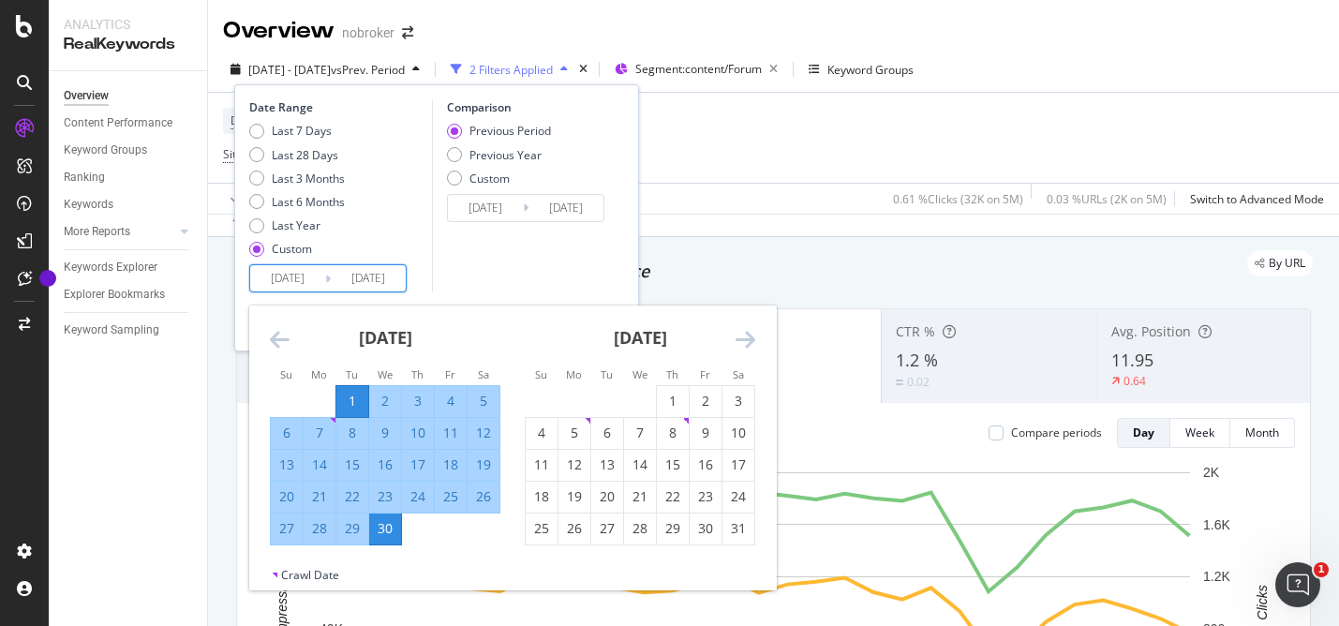
click at [277, 343] on icon "Move backward to switch to the previous month." at bounding box center [280, 339] width 20 height 22
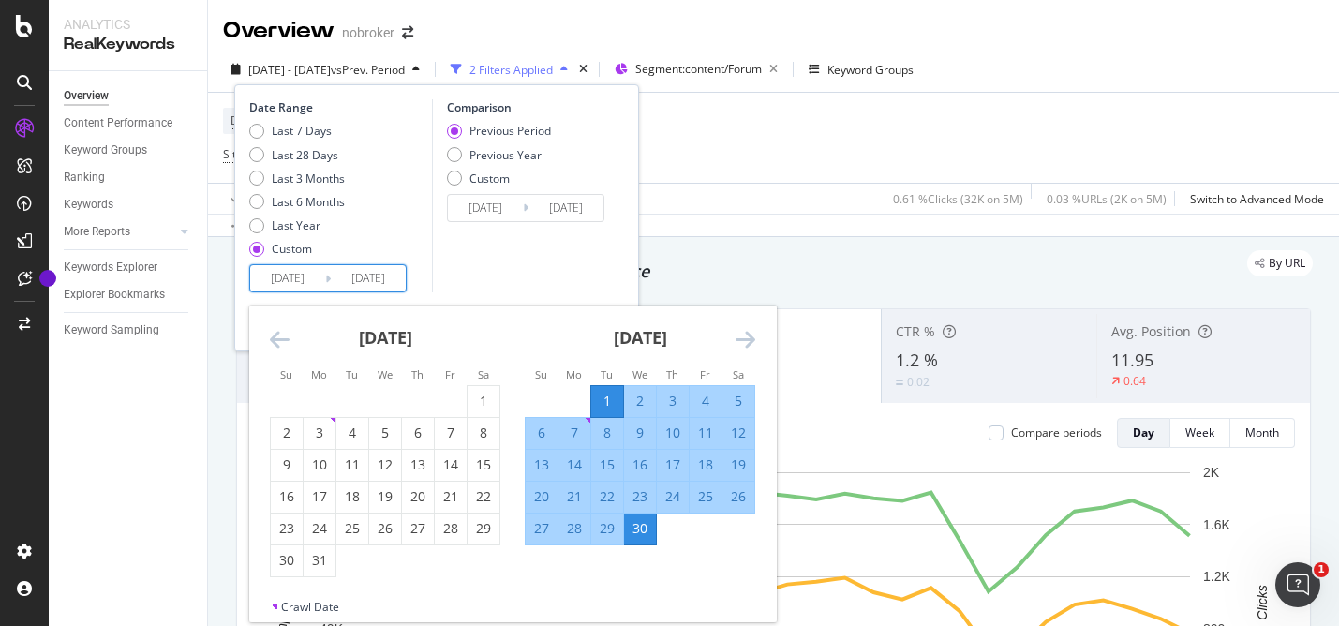
click at [277, 343] on icon "Move backward to switch to the previous month." at bounding box center [280, 339] width 20 height 22
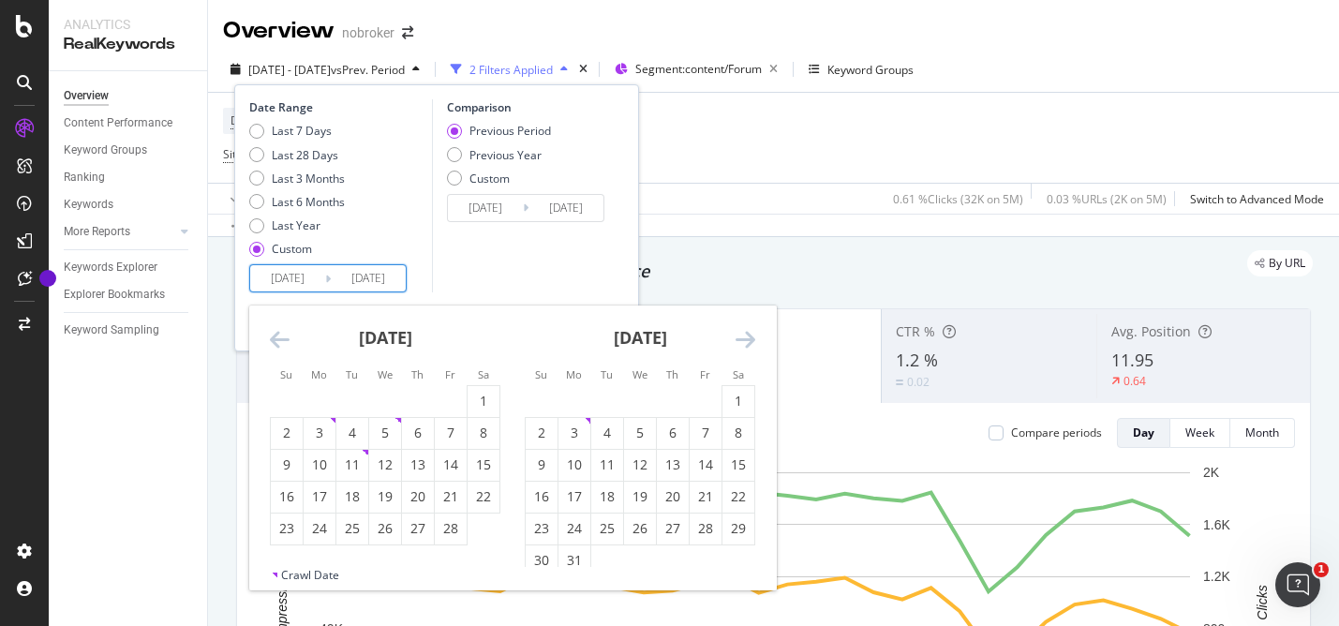
click at [277, 343] on icon "Move backward to switch to the previous month." at bounding box center [280, 339] width 20 height 22
click at [383, 406] on div "1" at bounding box center [385, 401] width 32 height 19
type input "[DATE]"
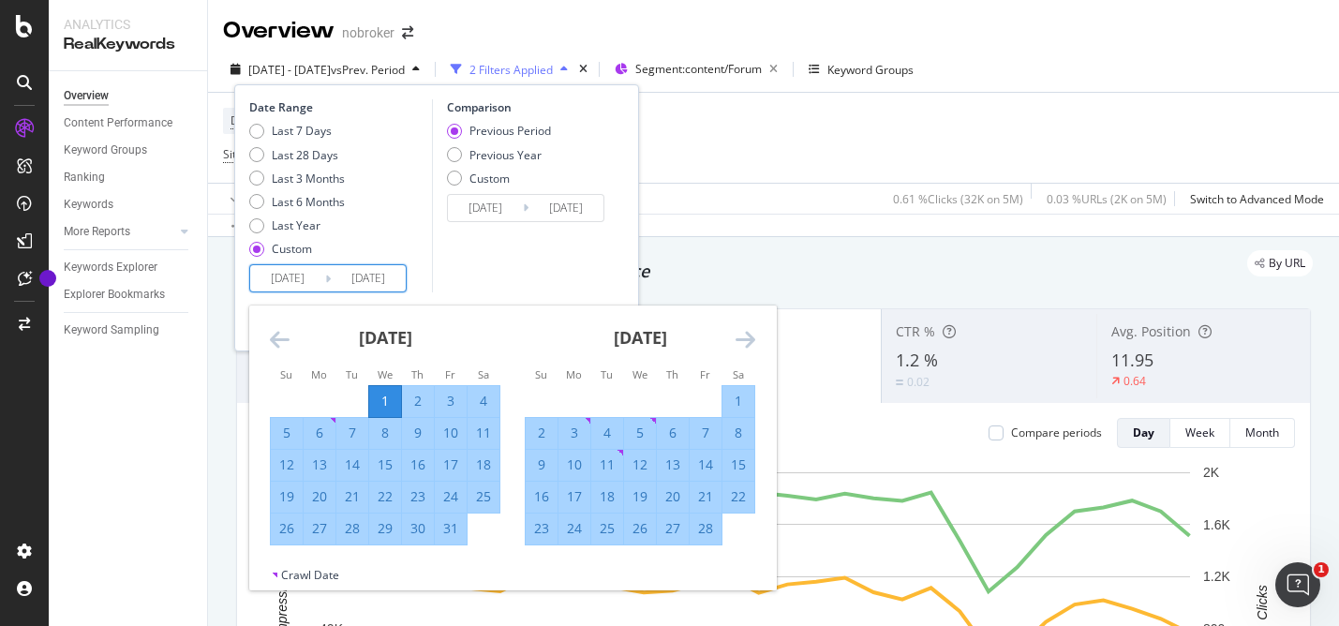
click at [746, 332] on icon "Move forward to switch to the next month." at bounding box center [746, 339] width 20 height 22
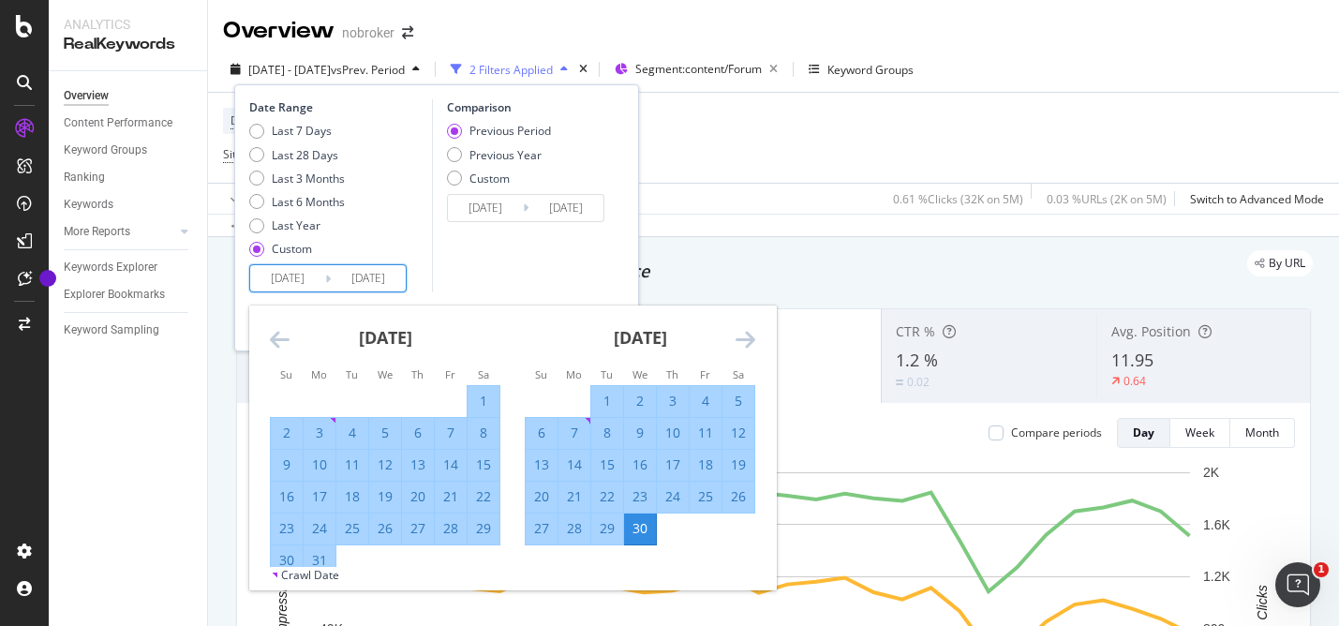
click at [746, 332] on icon "Move forward to switch to the next month." at bounding box center [746, 339] width 20 height 22
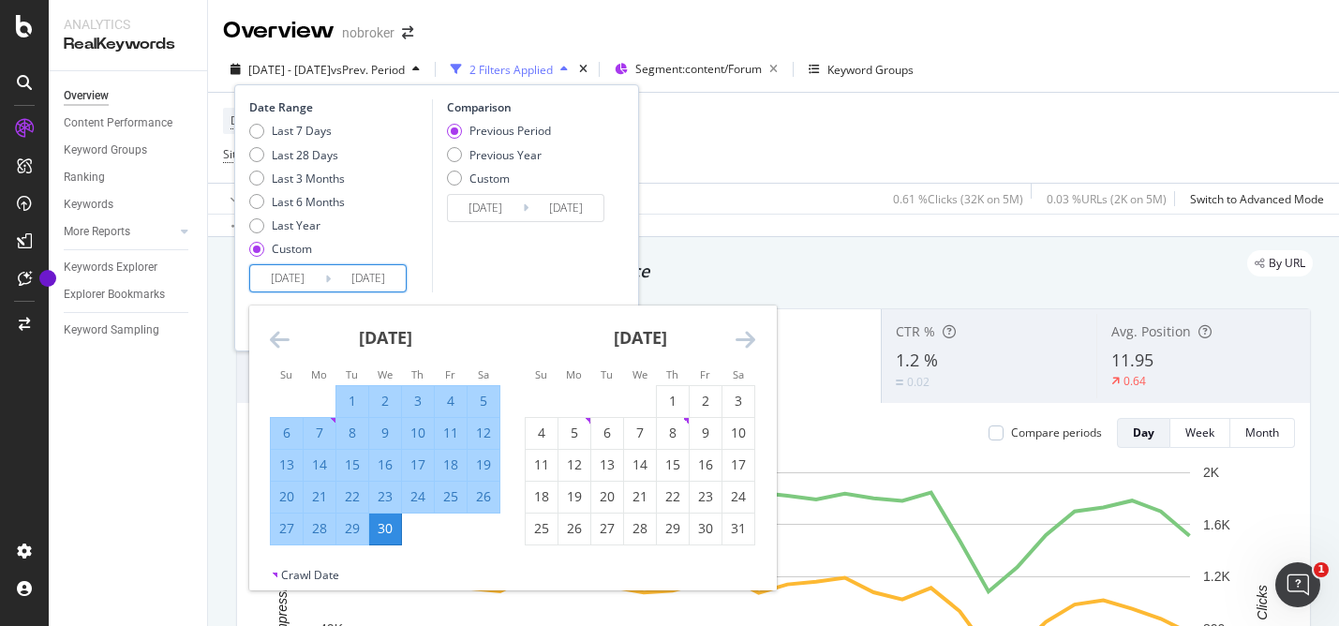
click at [746, 332] on icon "Move forward to switch to the next month." at bounding box center [746, 339] width 20 height 22
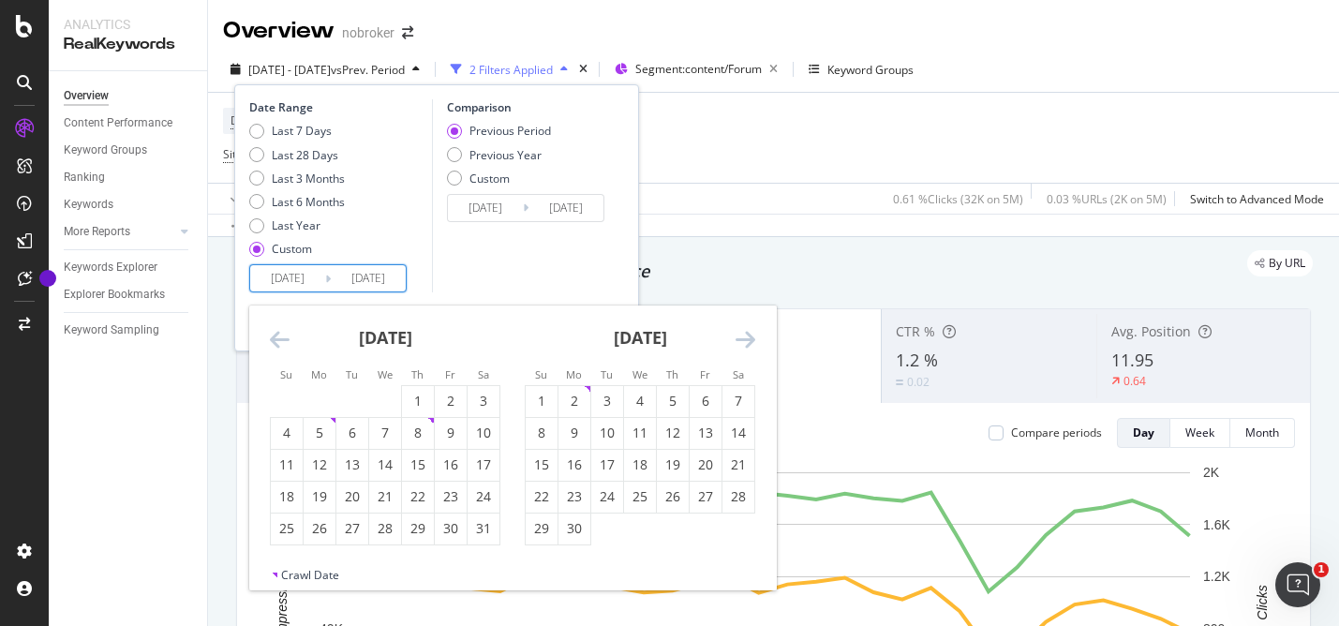
click at [746, 332] on icon "Move forward to switch to the next month." at bounding box center [746, 339] width 20 height 22
click at [323, 528] on div "30" at bounding box center [320, 528] width 32 height 19
type input "[DATE]"
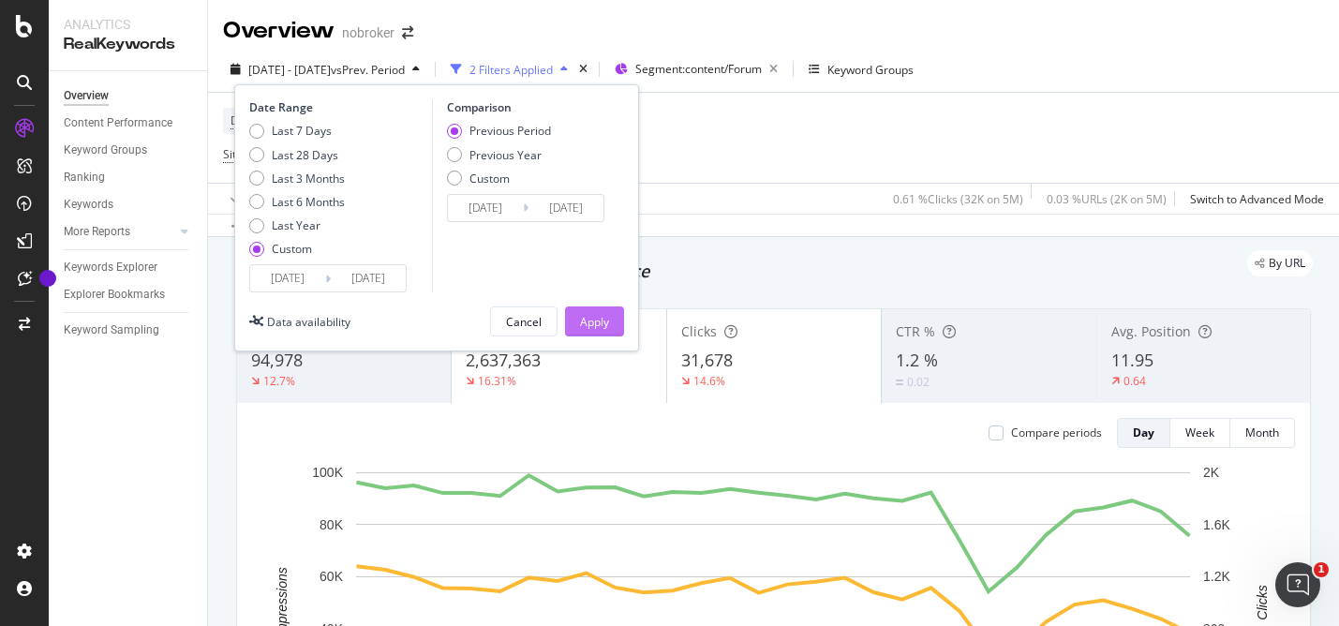
click at [575, 320] on button "Apply" at bounding box center [594, 321] width 59 height 30
